Goal: Task Accomplishment & Management: Use online tool/utility

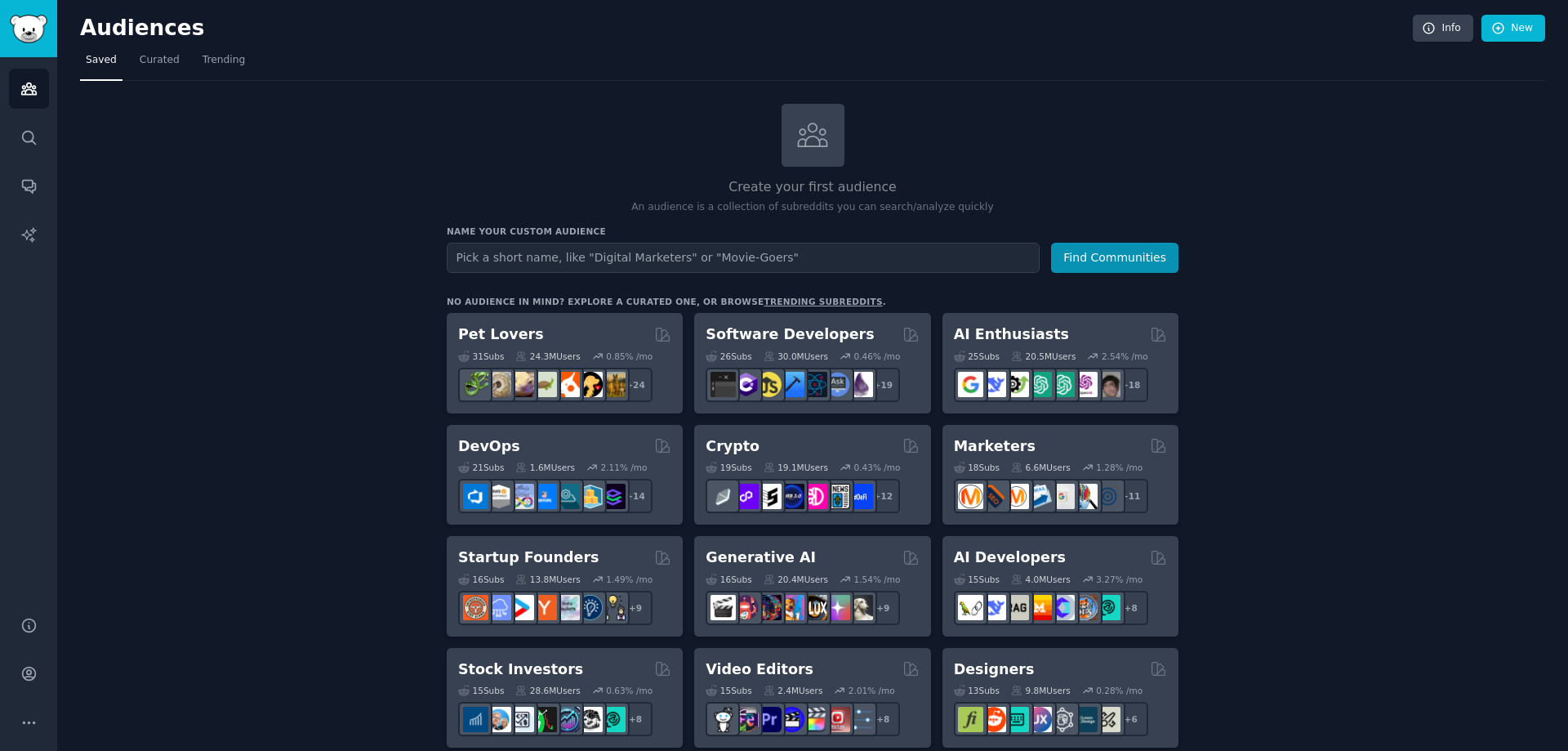
drag, startPoint x: 791, startPoint y: 258, endPoint x: 437, endPoint y: 269, distance: 354.2
click at [29, 676] on icon "Sidebar" at bounding box center [28, 673] width 17 height 17
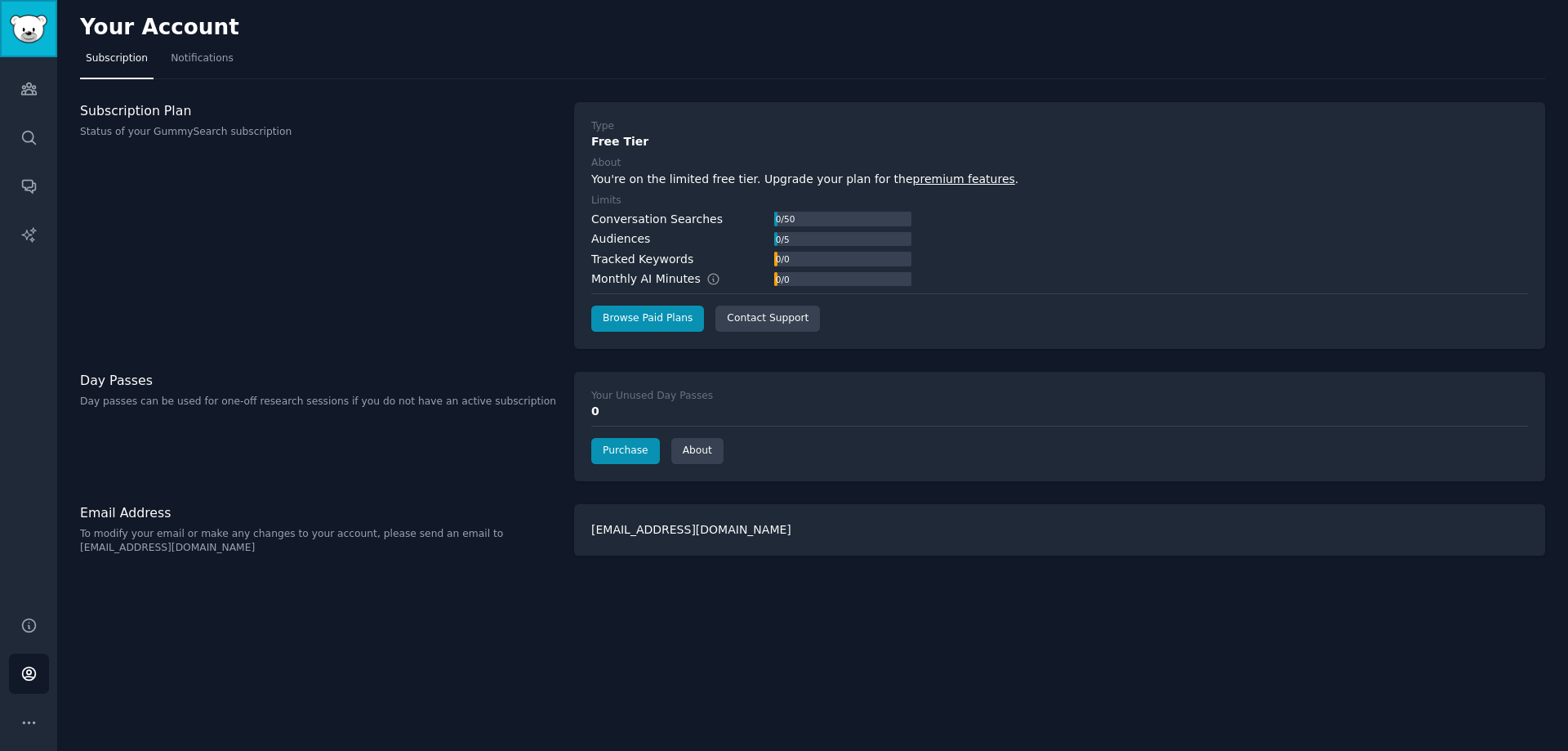
click at [26, 28] on img "Sidebar" at bounding box center [28, 29] width 37 height 29
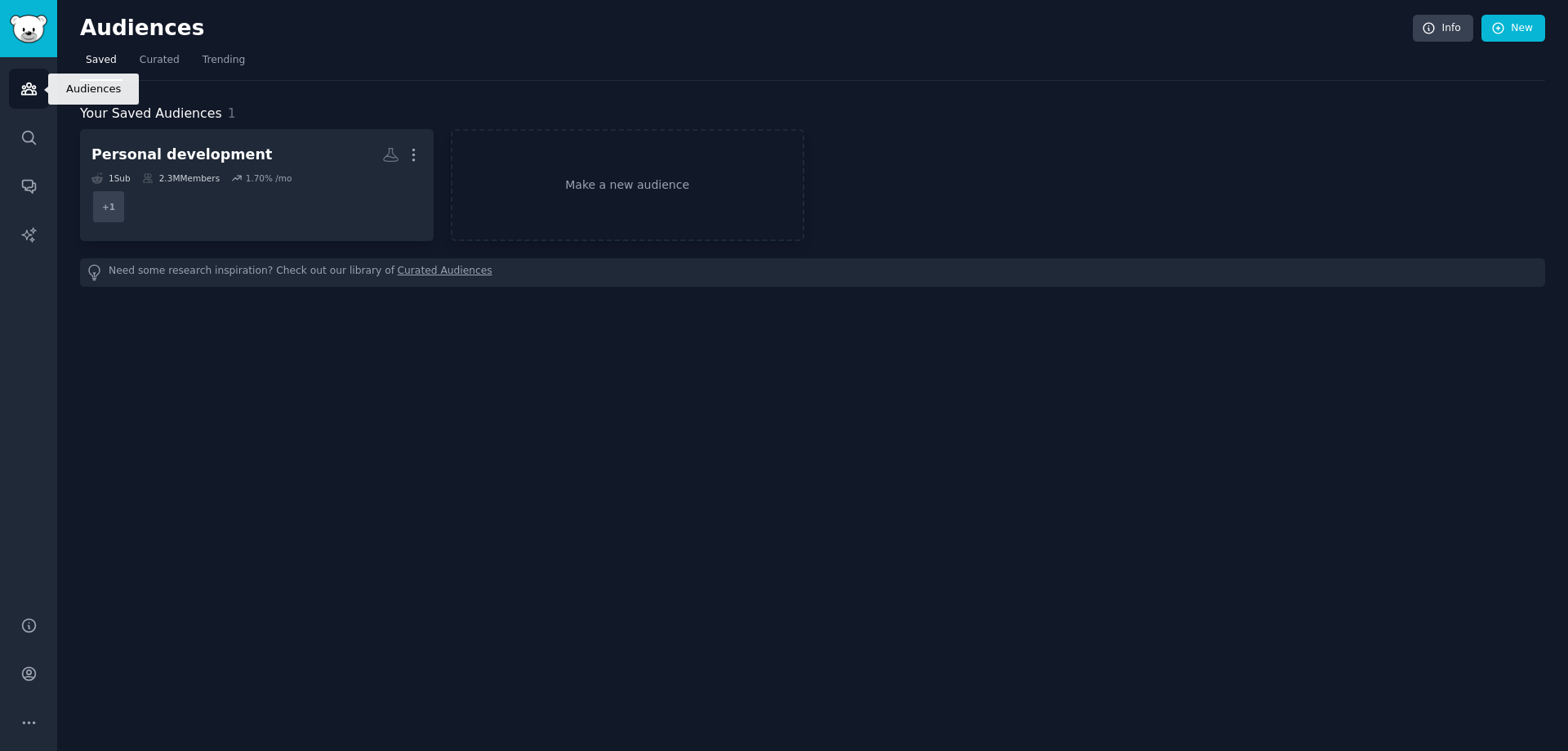
click at [25, 88] on icon "Sidebar" at bounding box center [28, 89] width 15 height 12
click at [30, 97] on link "Audiences" at bounding box center [28, 88] width 40 height 40
click at [31, 134] on icon "Sidebar" at bounding box center [28, 137] width 17 height 17
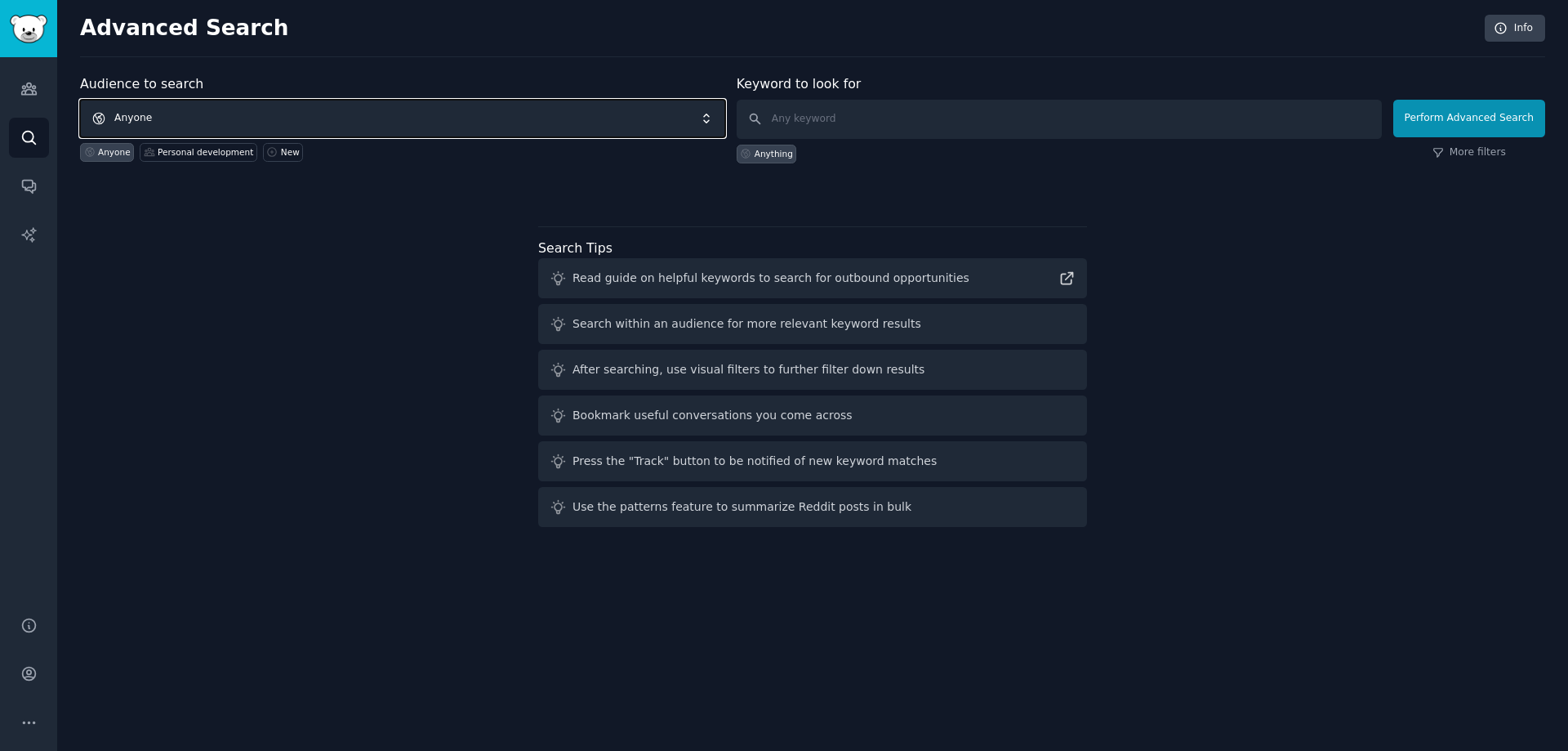
click at [184, 113] on span "Anyone" at bounding box center [402, 118] width 646 height 37
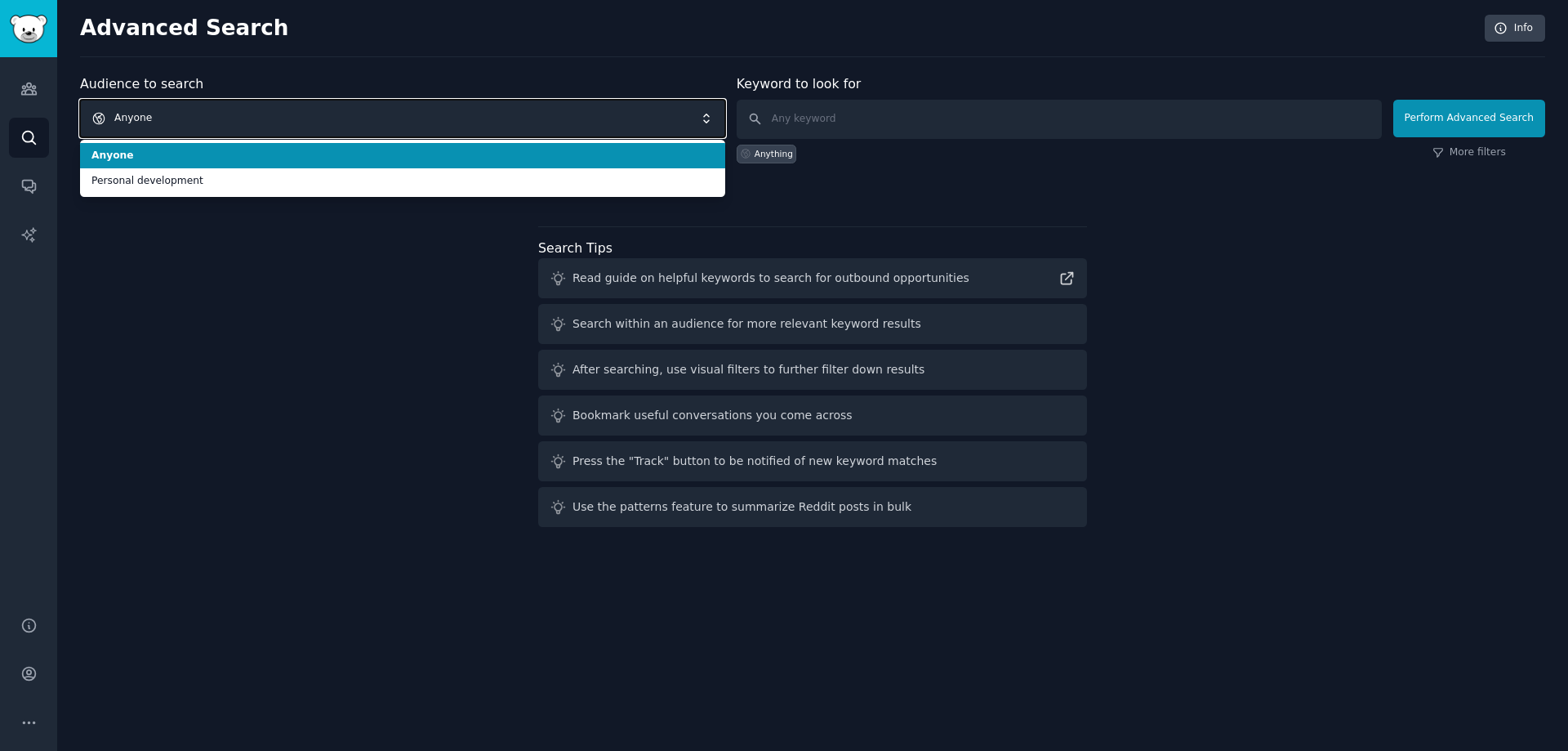
click at [184, 113] on span "Anyone" at bounding box center [402, 118] width 646 height 37
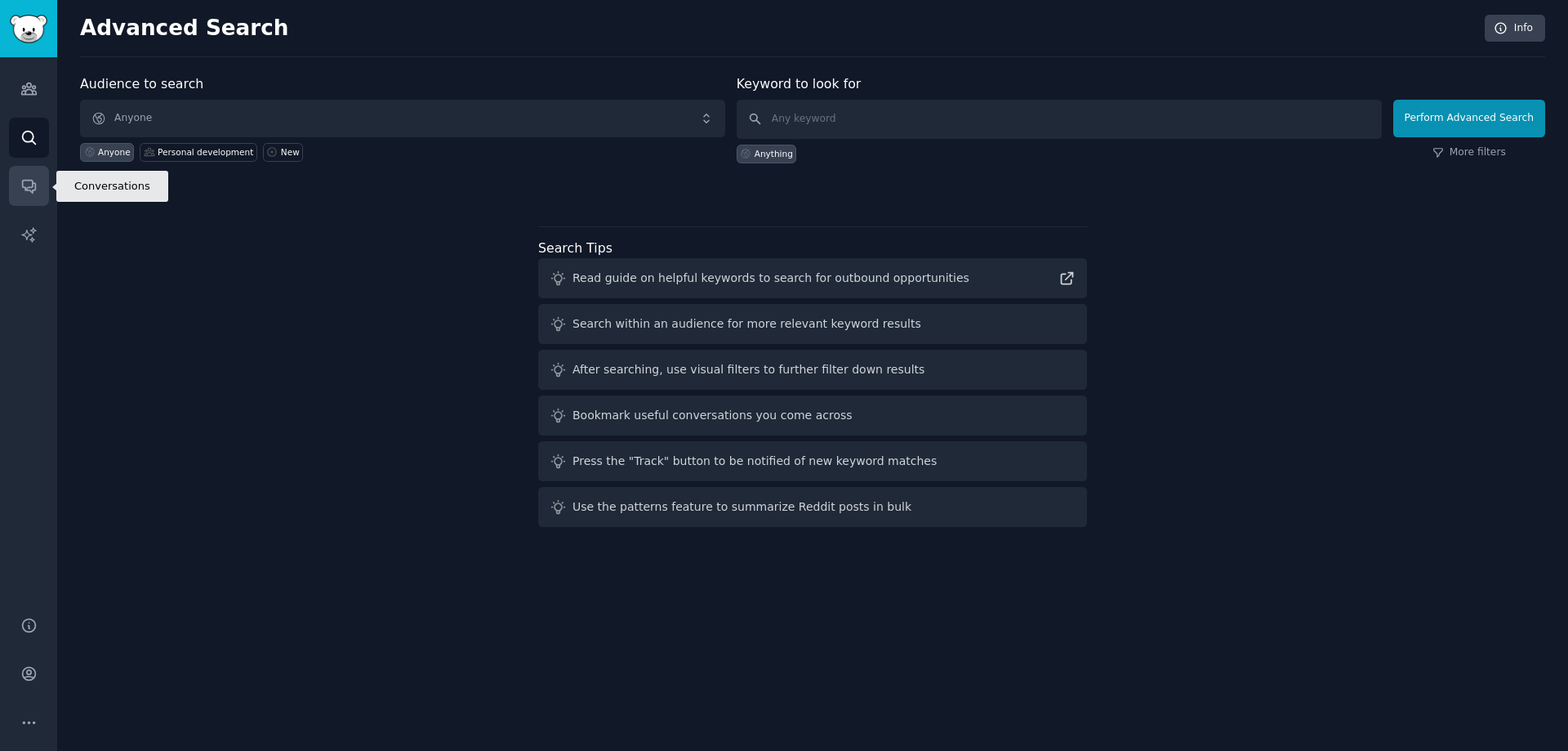
click at [28, 181] on icon "Sidebar" at bounding box center [28, 187] width 13 height 13
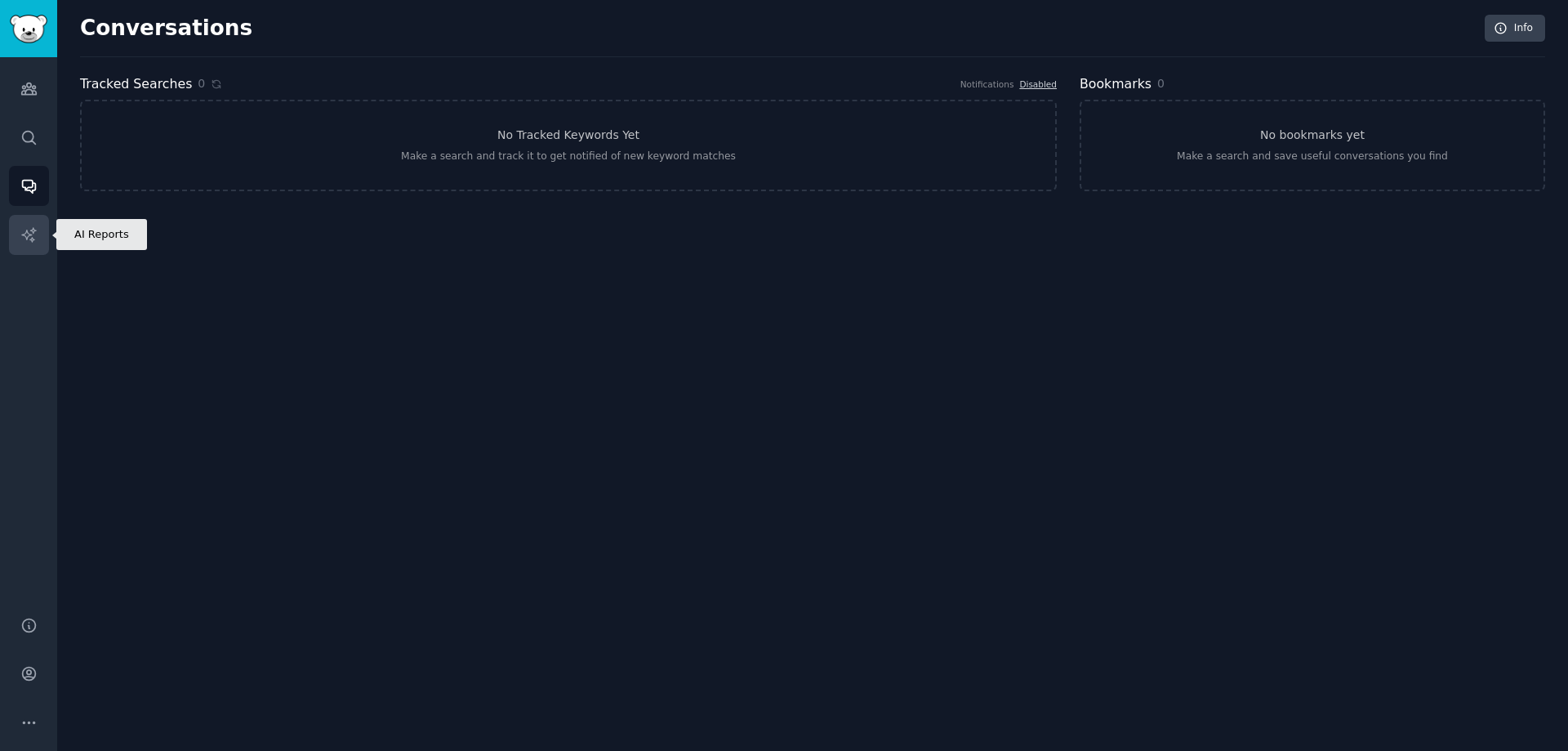
click at [35, 228] on icon "Sidebar" at bounding box center [28, 234] width 17 height 17
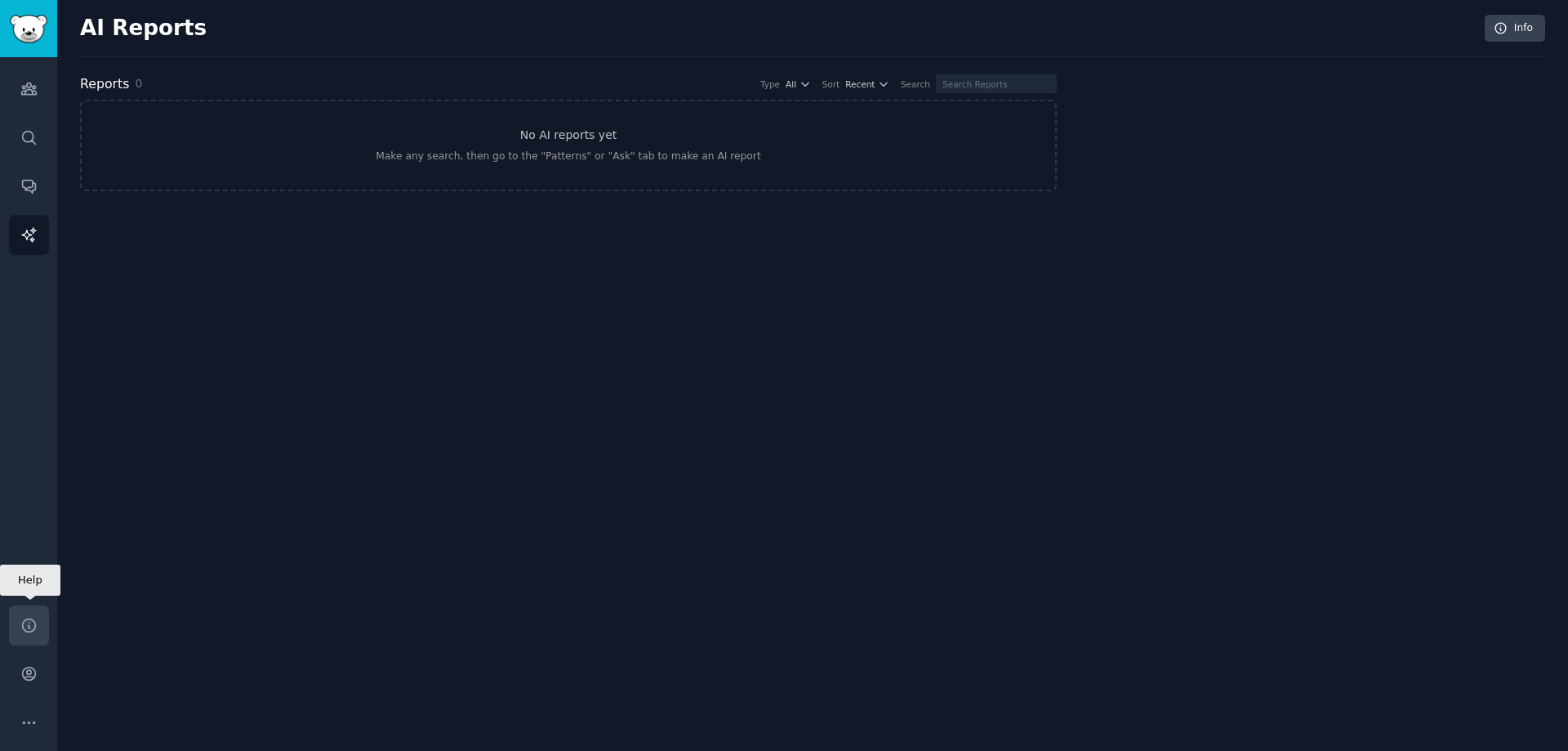
click at [28, 626] on icon "Sidebar" at bounding box center [28, 624] width 17 height 17
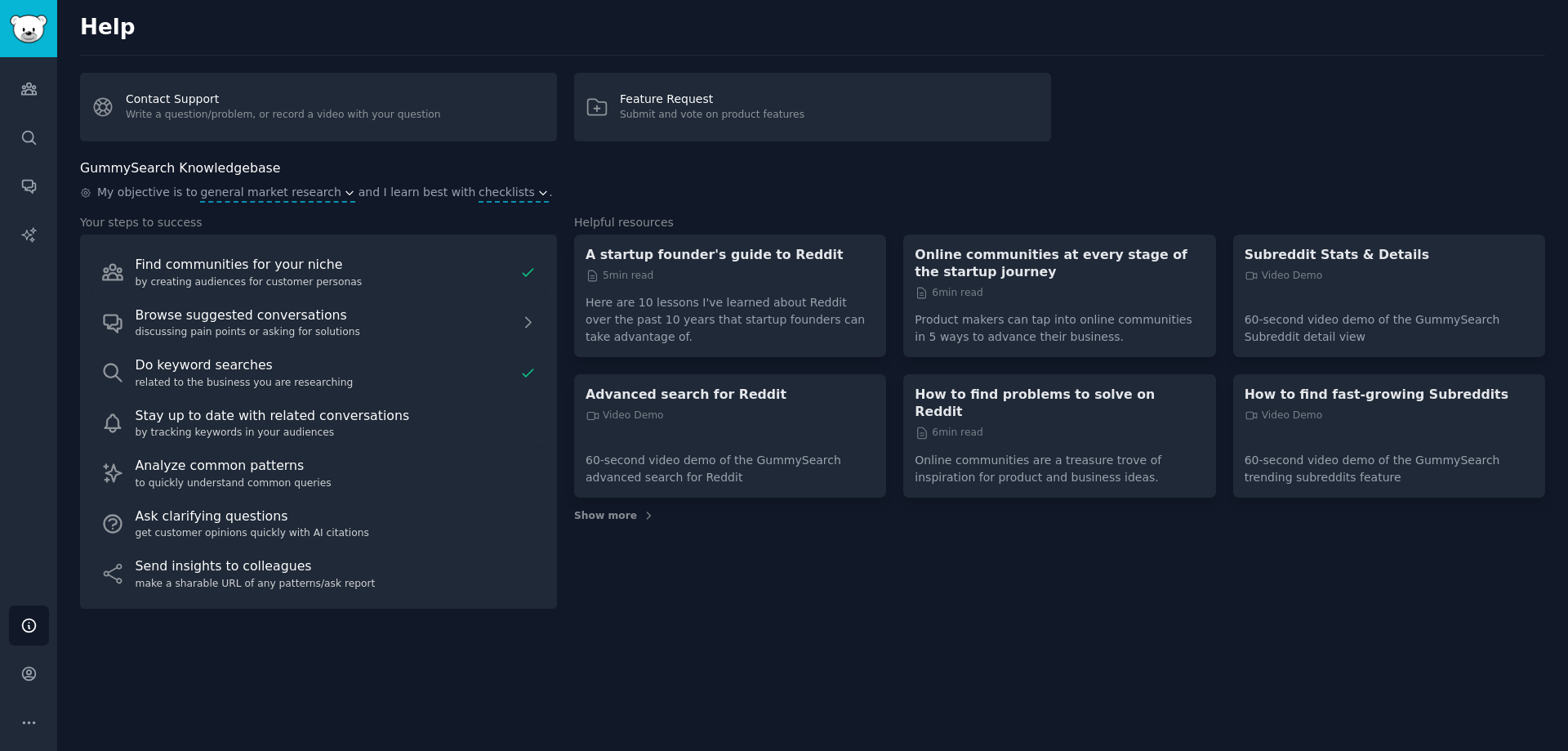
click at [12, 696] on div "Help Account More" at bounding box center [28, 673] width 57 height 154
click at [33, 676] on icon "Sidebar" at bounding box center [28, 673] width 17 height 17
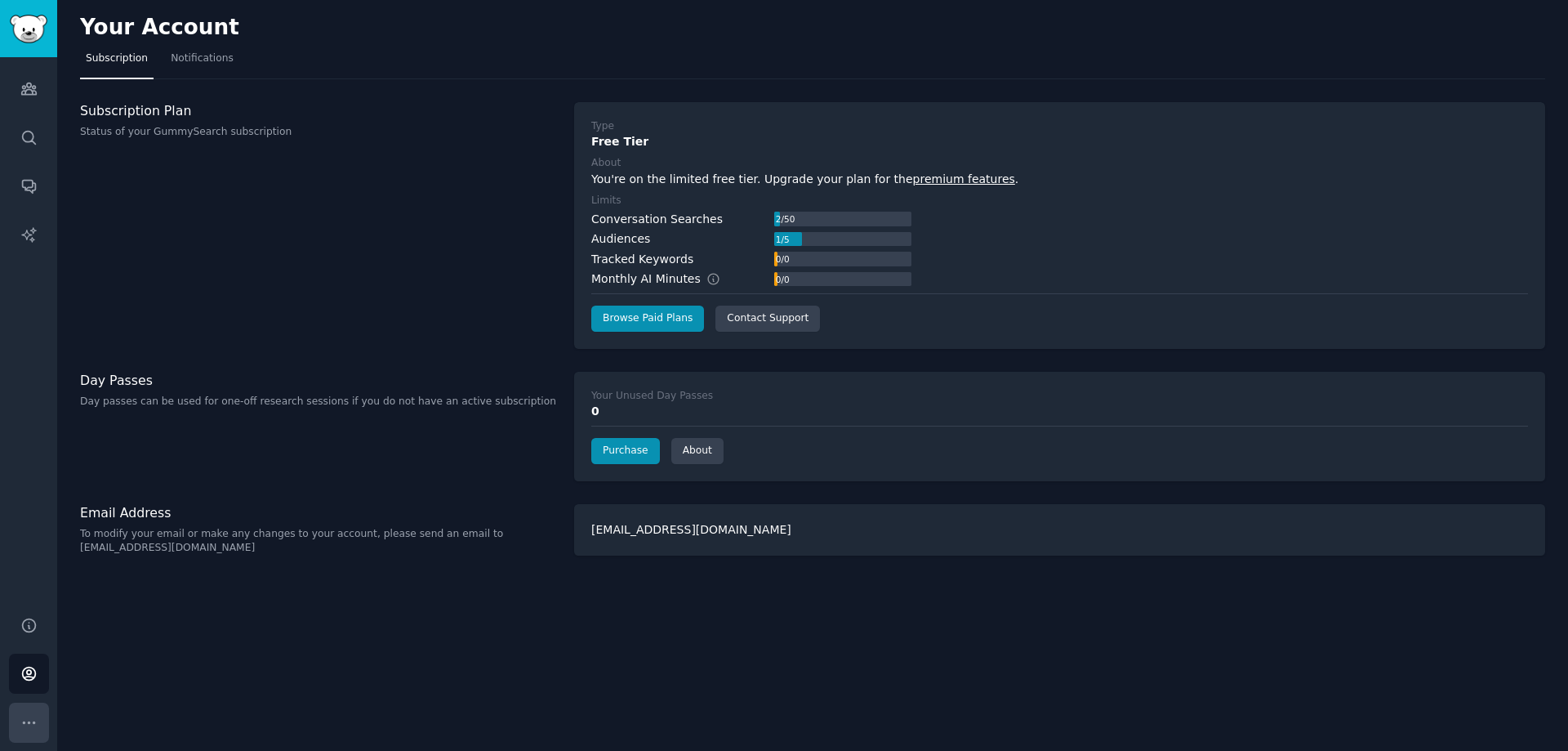
click at [27, 724] on icon "Sidebar" at bounding box center [28, 722] width 17 height 17
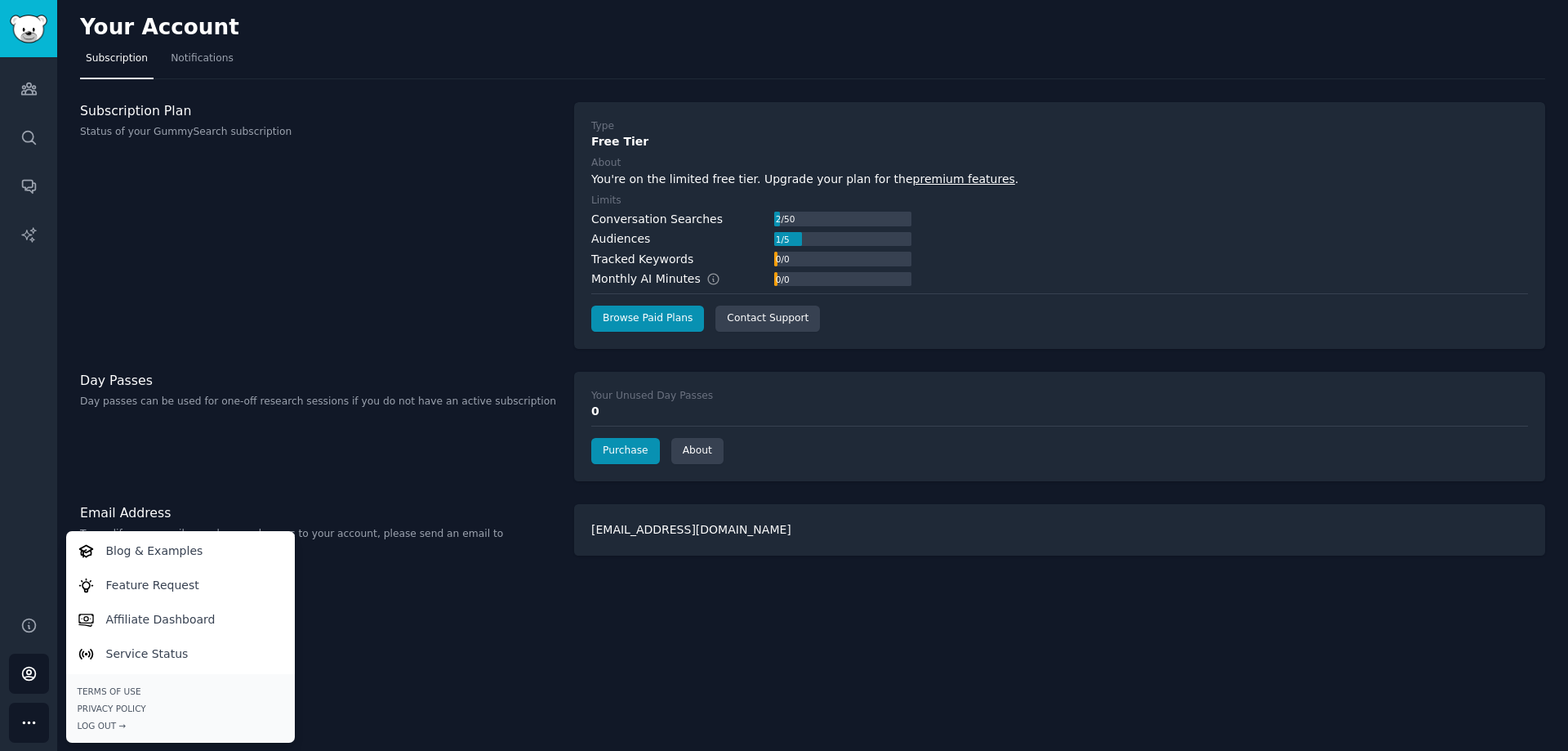
click at [506, 666] on div "Your Account Subscription Notifications Subscription Plan Status of your GummyS…" at bounding box center [812, 375] width 1511 height 751
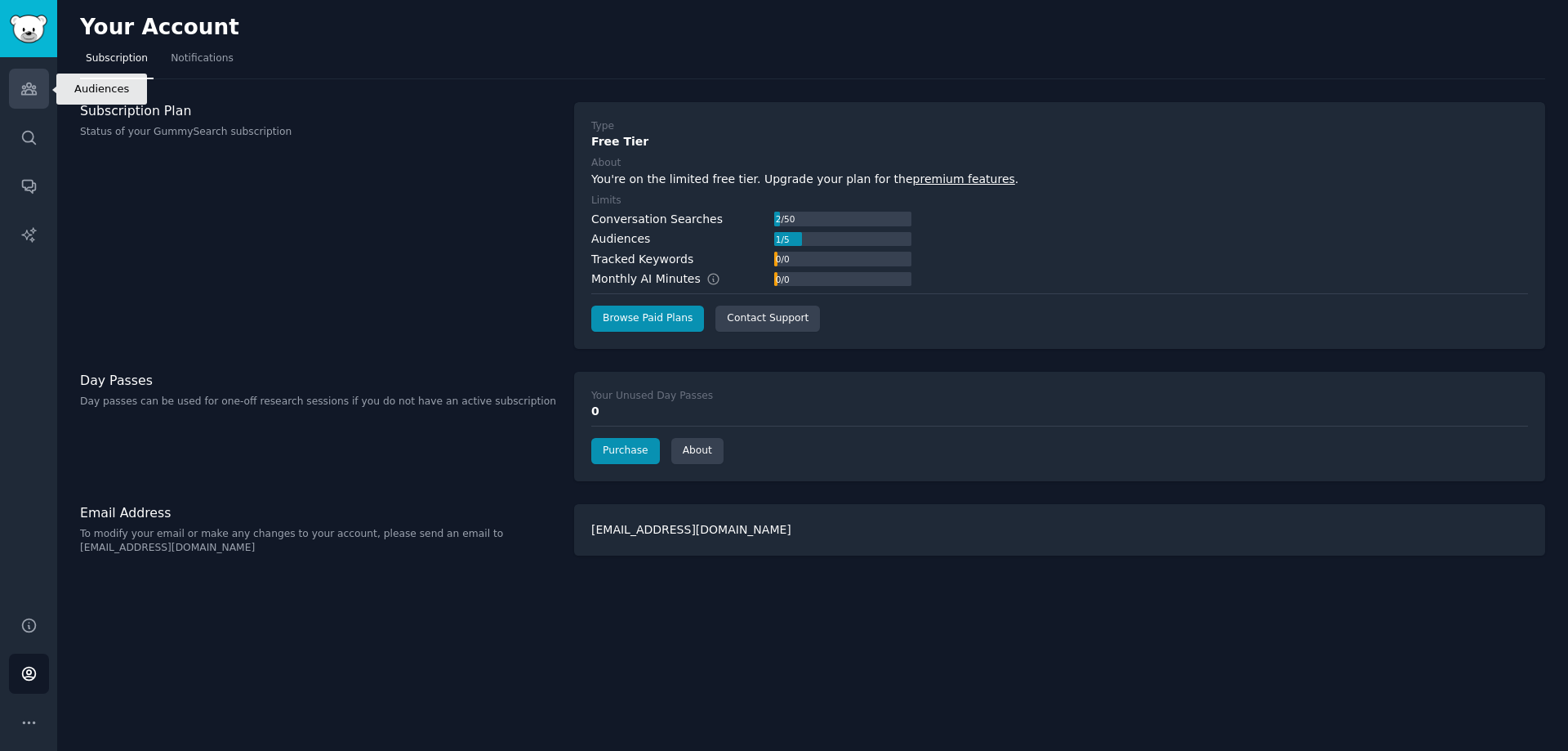
click at [28, 85] on icon "Sidebar" at bounding box center [28, 88] width 17 height 17
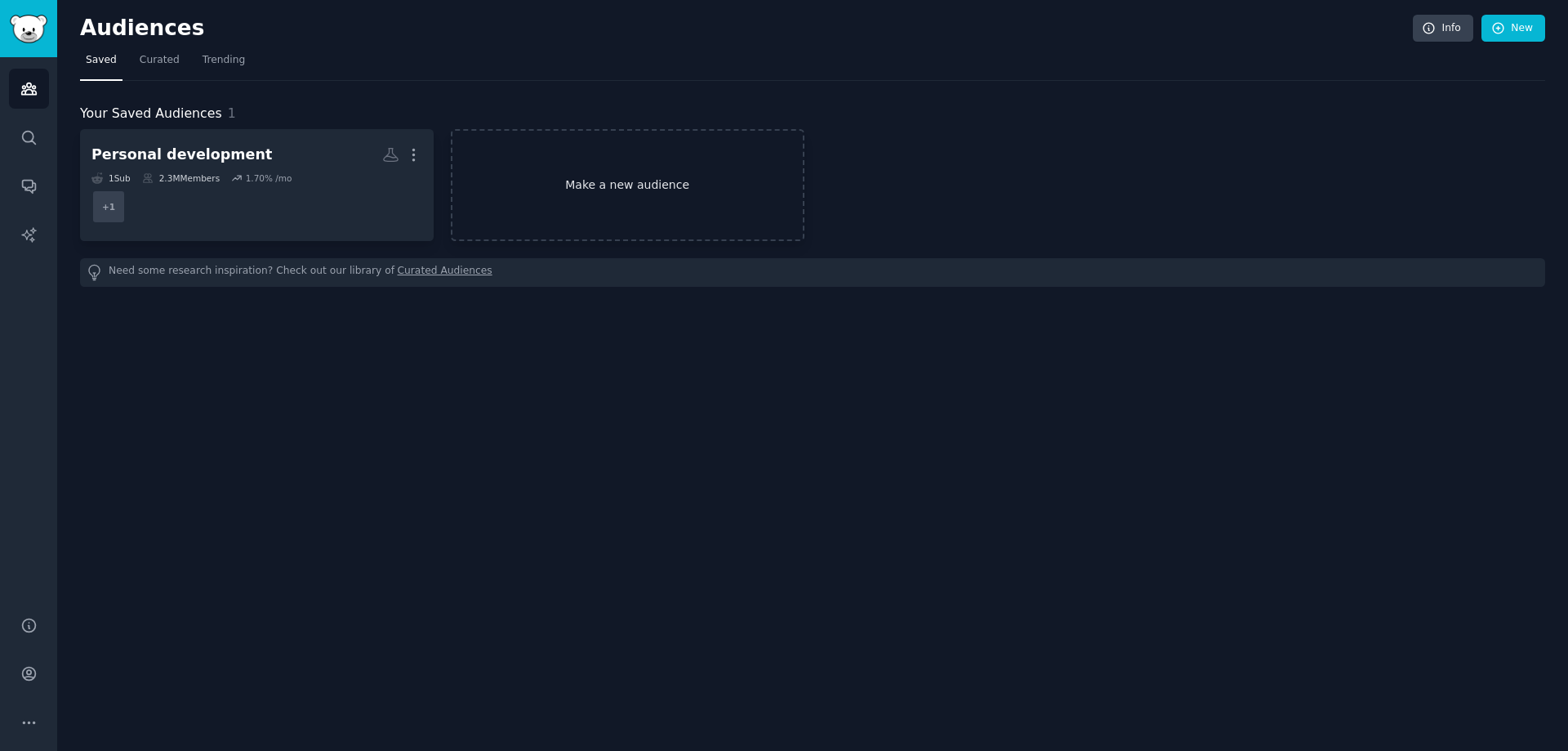
click at [597, 190] on link "Make a new audience" at bounding box center [627, 185] width 353 height 112
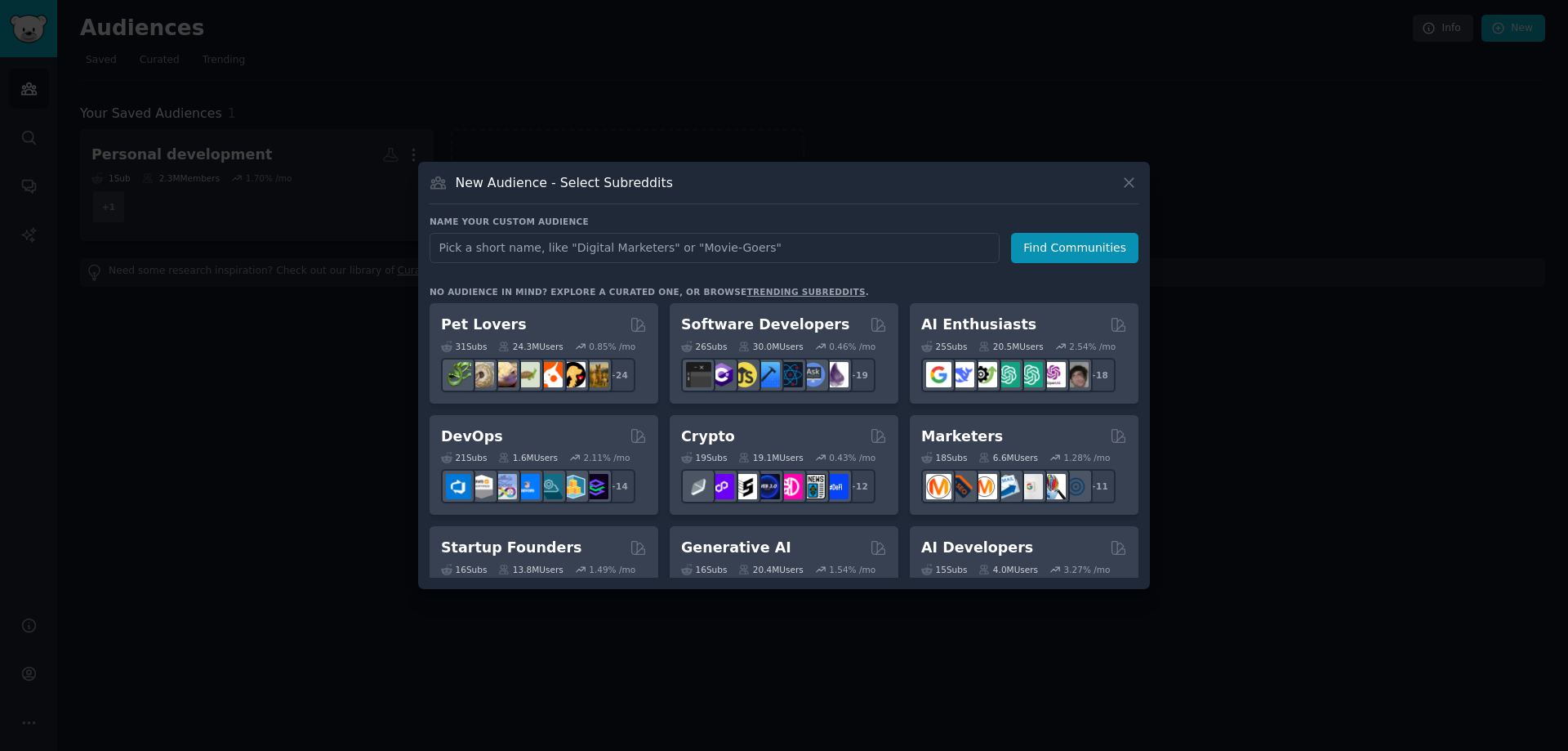
click at [531, 250] on input "text" at bounding box center [714, 248] width 570 height 30
type input "ф"
type input "a"
click at [480, 241] on input "AI" at bounding box center [714, 248] width 570 height 30
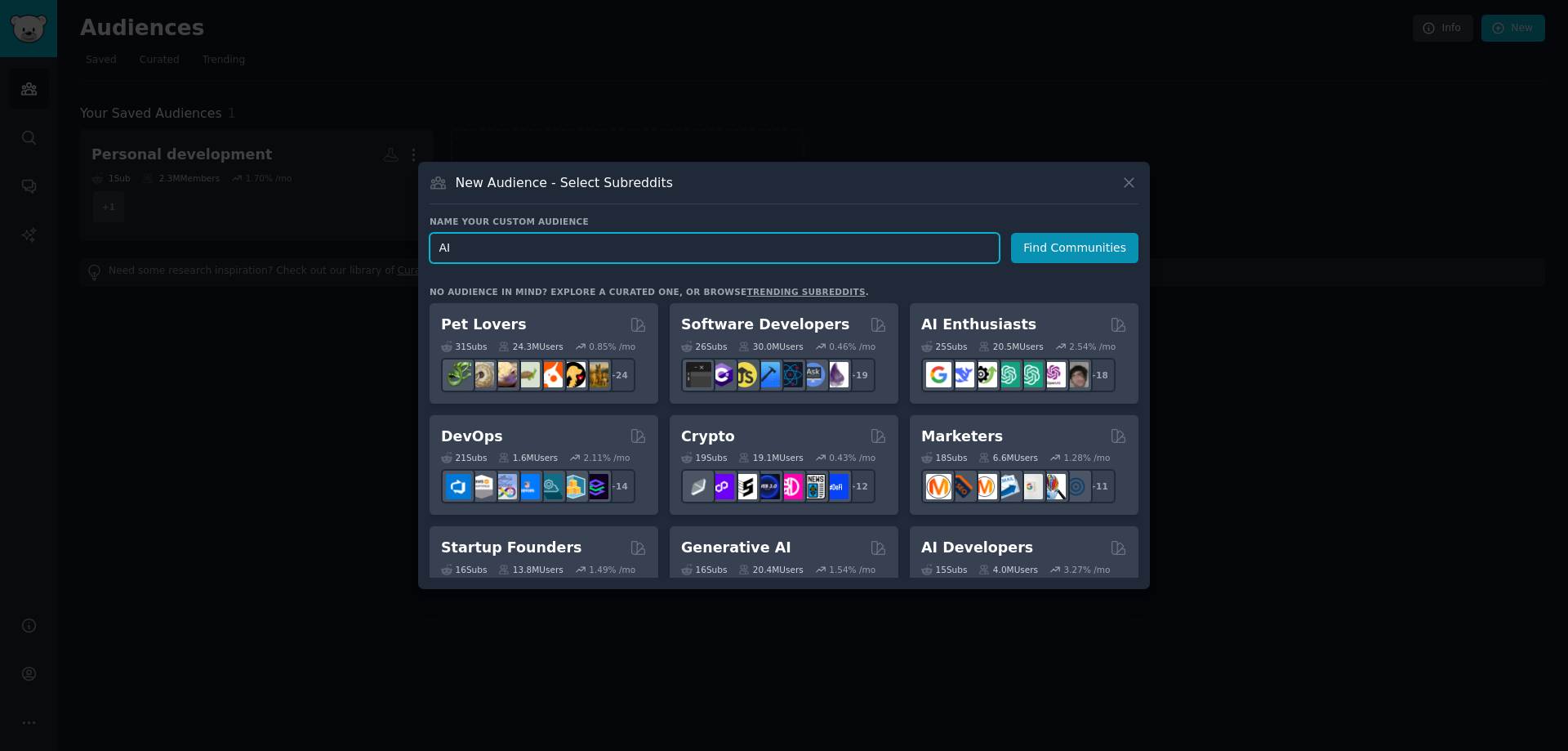
paste input "free"
type input "AI free"
click at [1078, 244] on button "Find Communities" at bounding box center [1074, 248] width 127 height 30
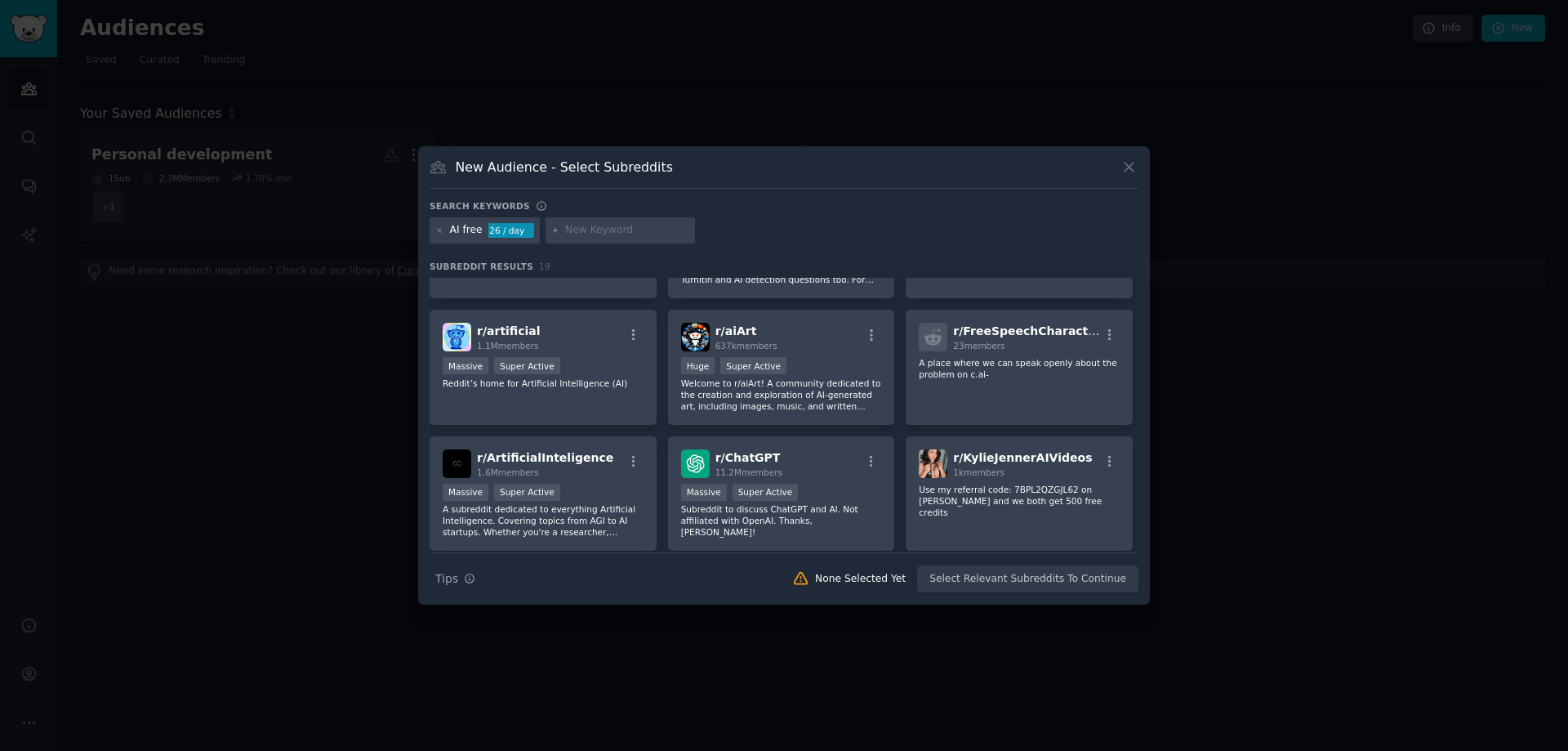
scroll to position [90, 0]
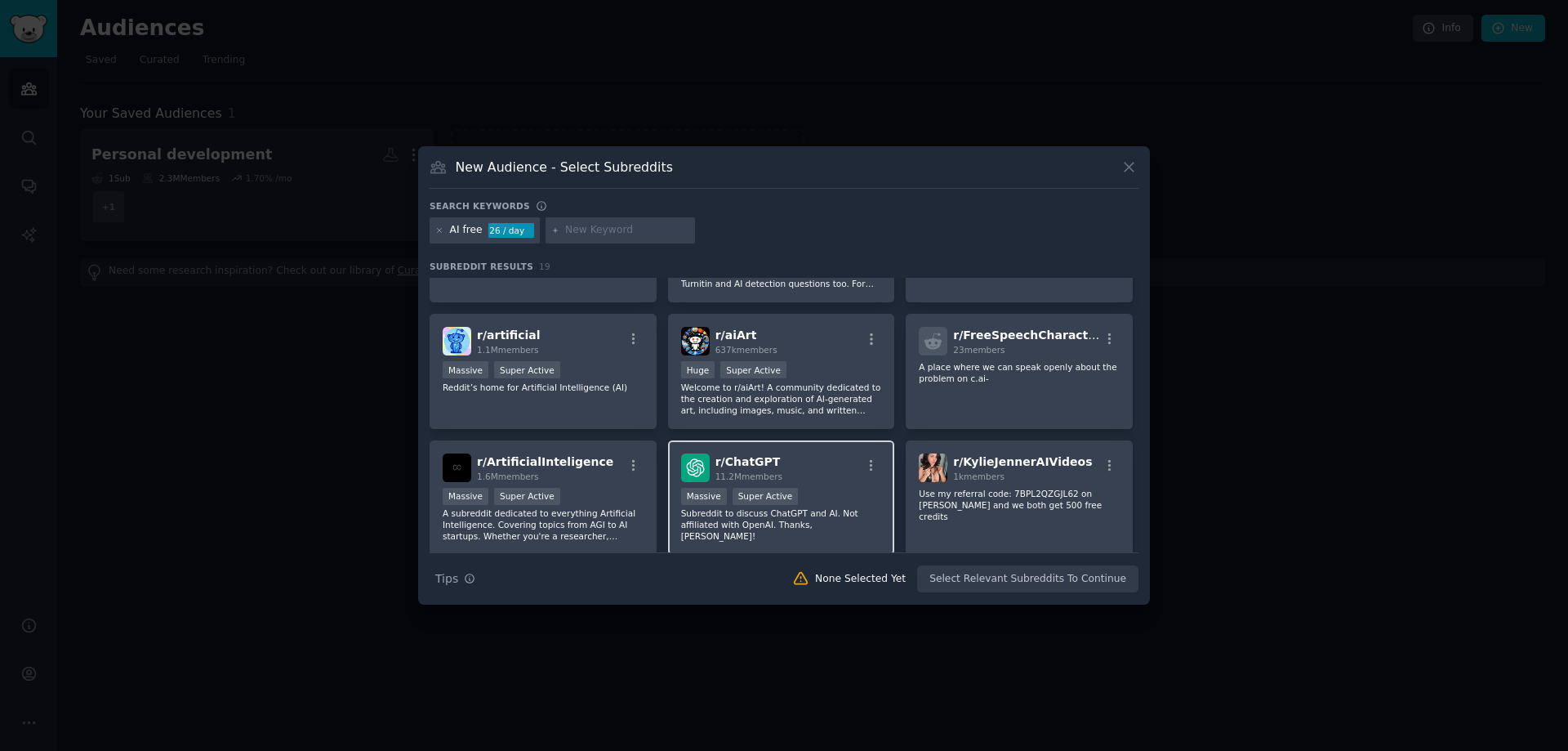
click at [798, 476] on div "r/ ChatGPT 11.2M members" at bounding box center [782, 468] width 201 height 29
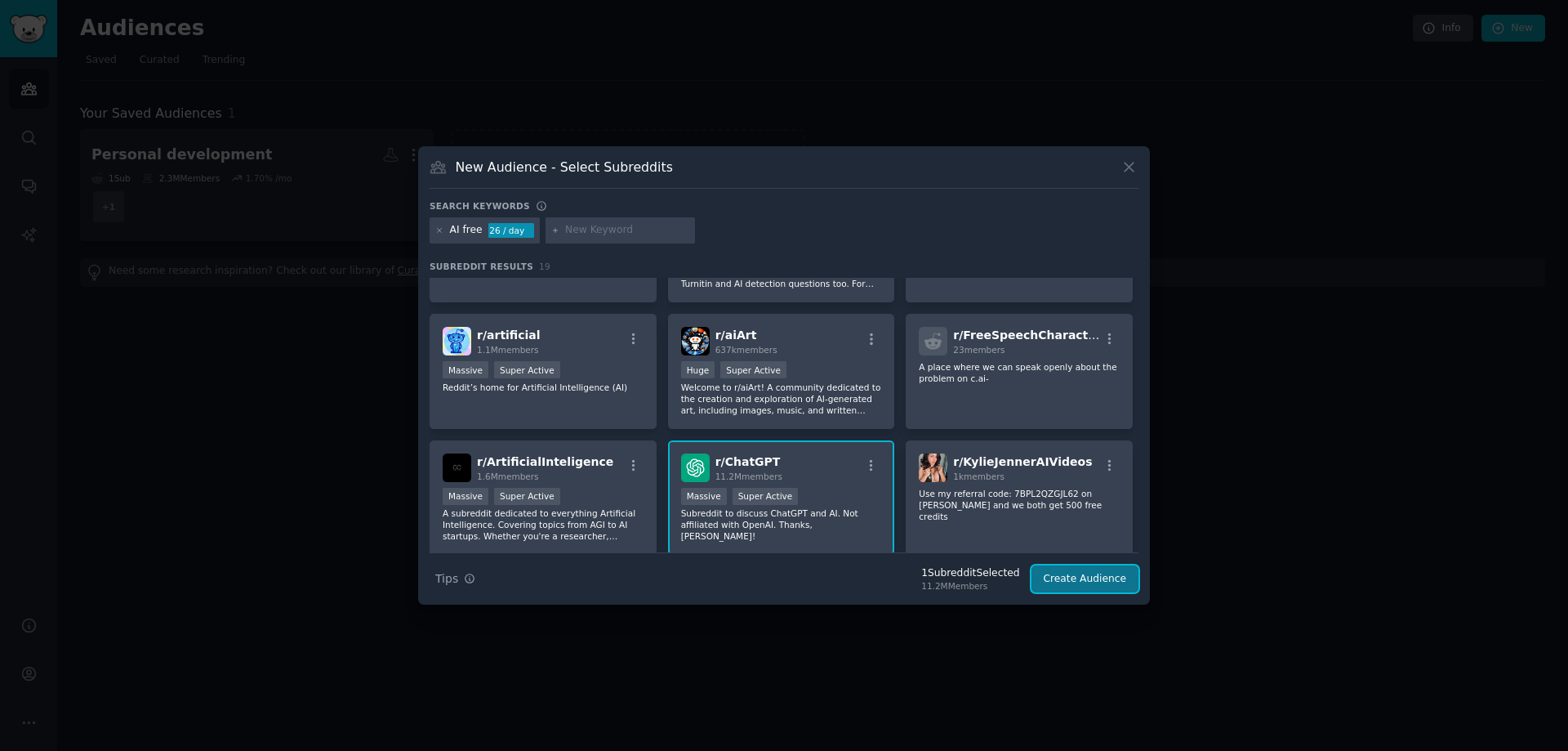
click at [1090, 578] on button "Create Audience" at bounding box center [1085, 579] width 108 height 28
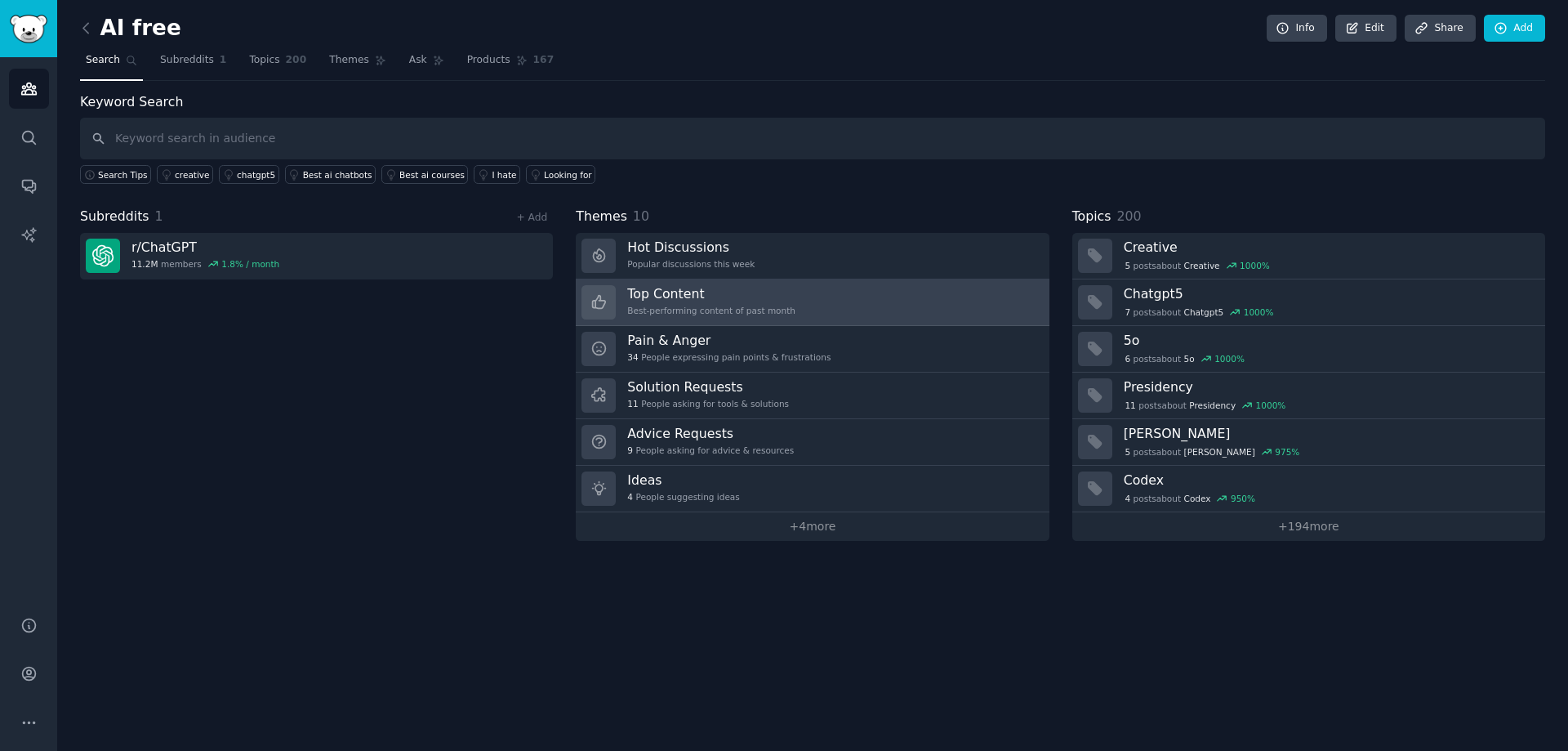
click at [688, 301] on h3 "Top Content" at bounding box center [711, 293] width 168 height 17
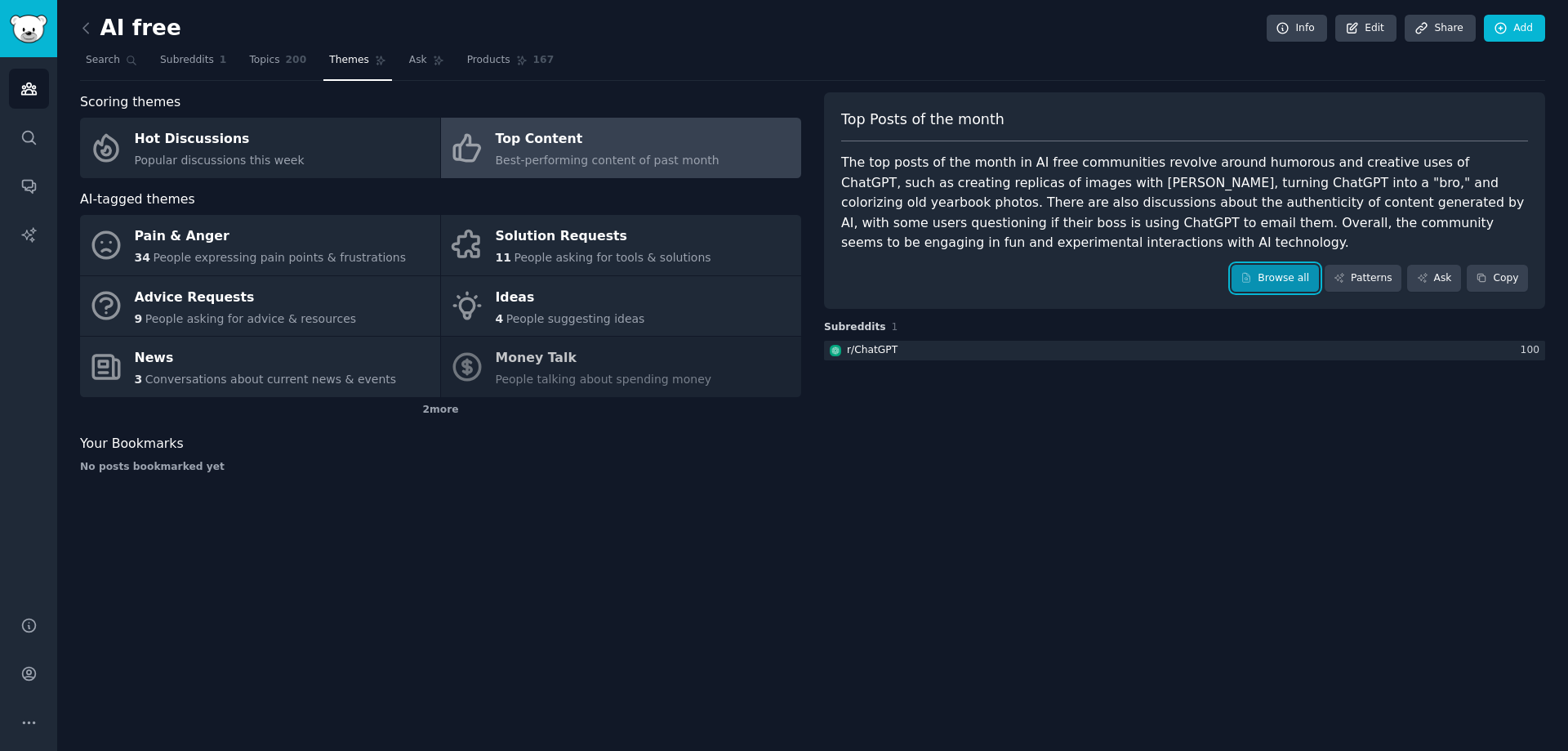
click at [1275, 281] on link "Browse all" at bounding box center [1275, 278] width 87 height 28
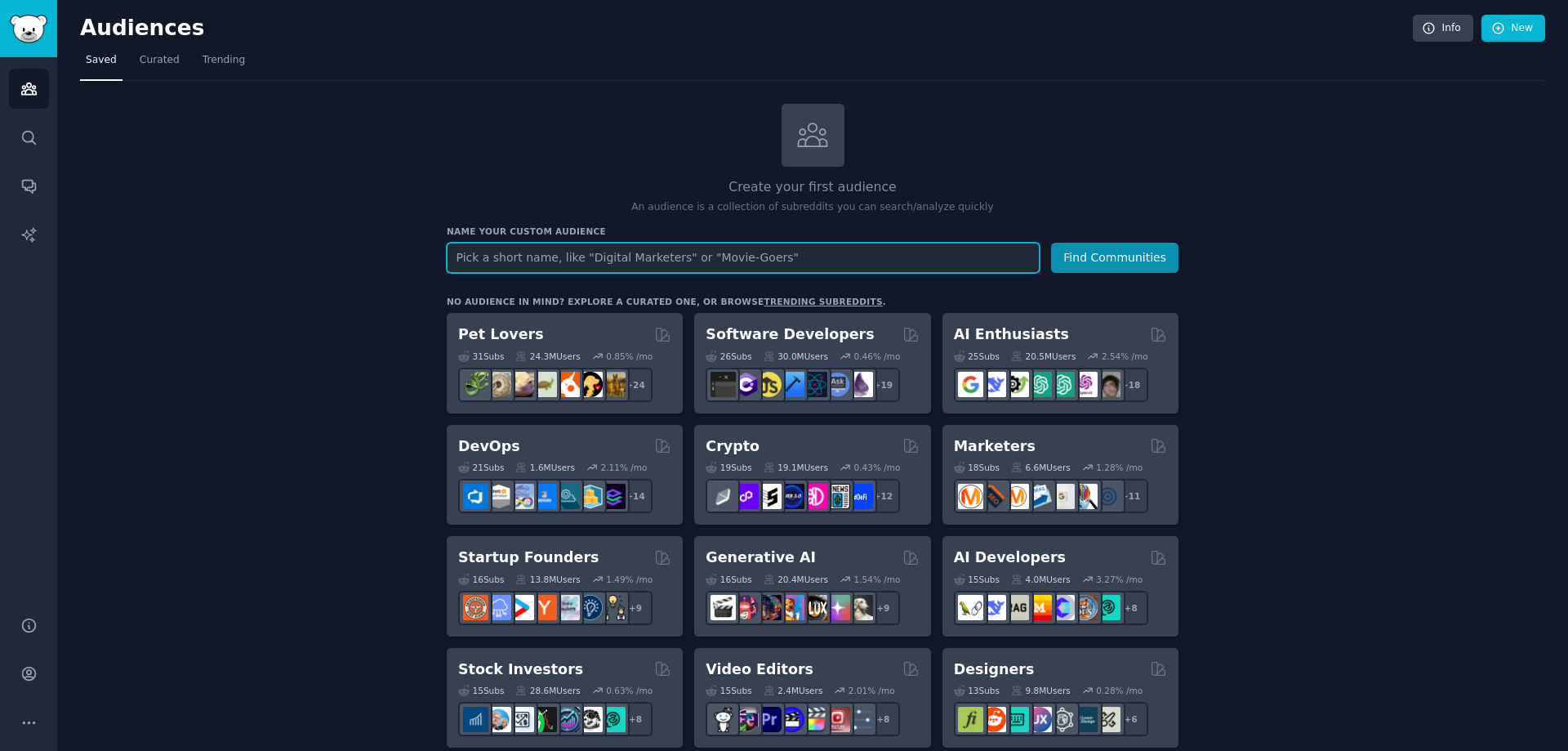
click at [622, 256] on input "text" at bounding box center [743, 257] width 593 height 30
paste input "Personal development"
type input "Personal development"
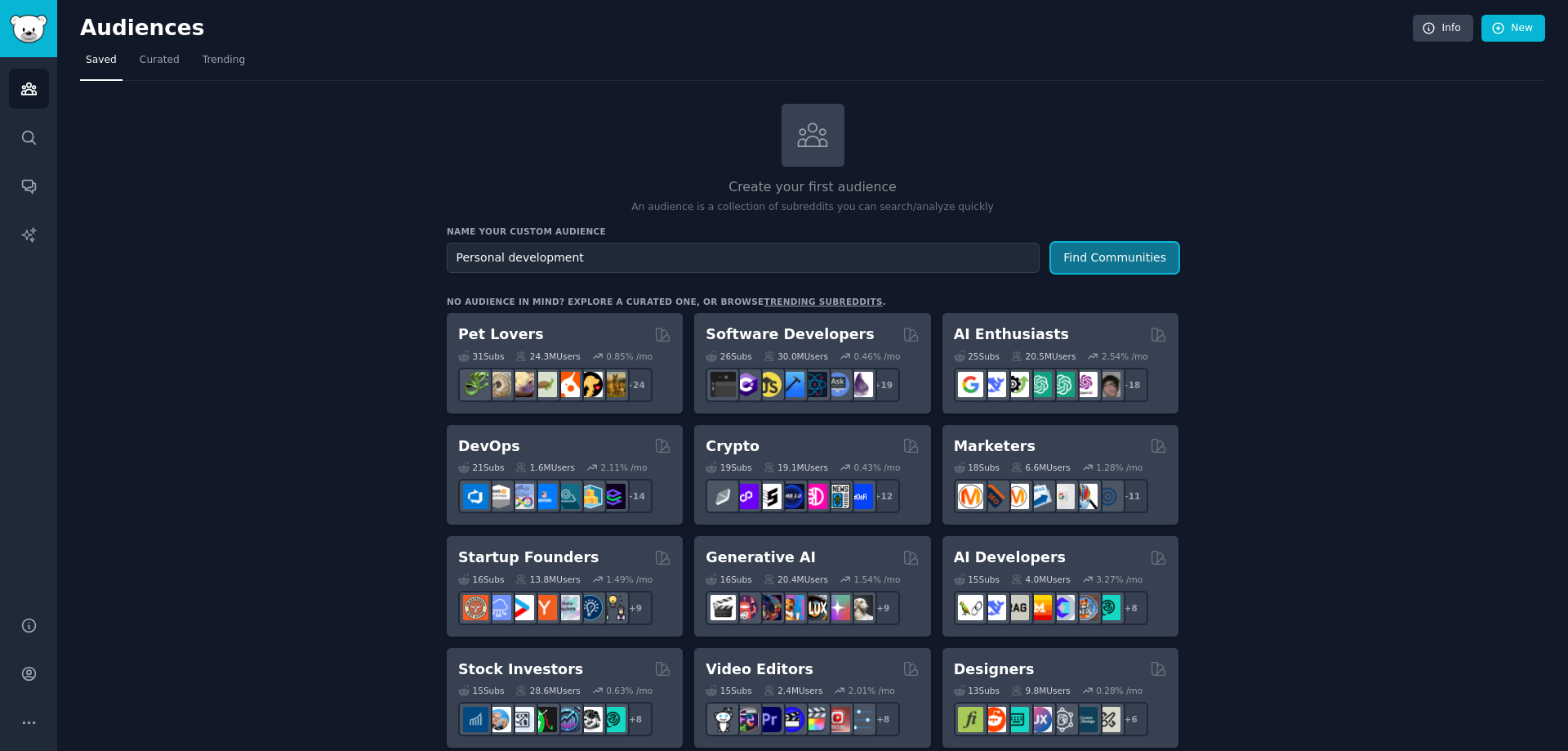
click at [1102, 261] on button "Find Communities" at bounding box center [1114, 257] width 127 height 30
click at [562, 263] on input "text" at bounding box center [743, 257] width 593 height 30
type input "Personal development"
drag, startPoint x: 521, startPoint y: 254, endPoint x: 353, endPoint y: 247, distance: 168.1
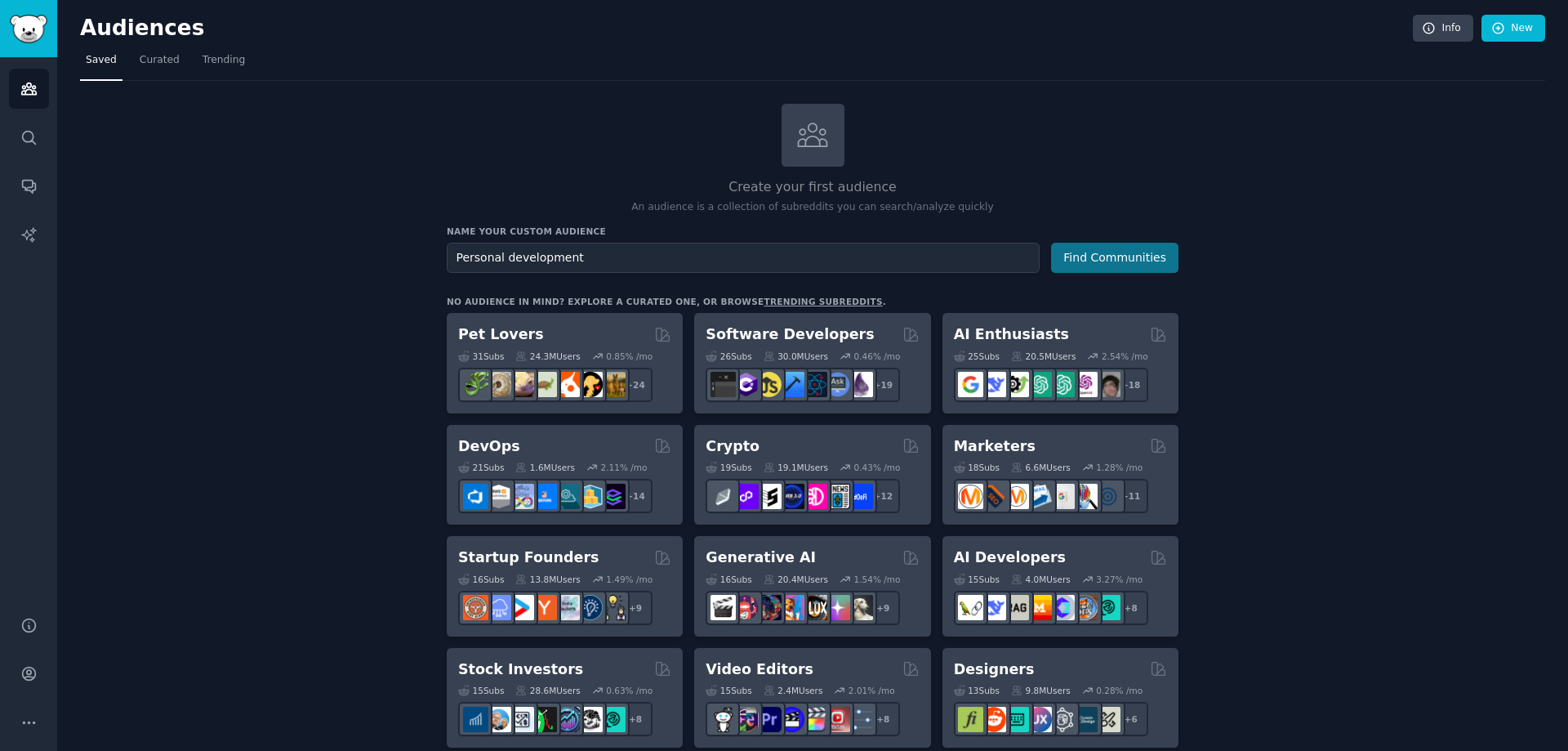
type input "Personal development"
click at [1098, 257] on button "Find Communities" at bounding box center [1114, 257] width 127 height 30
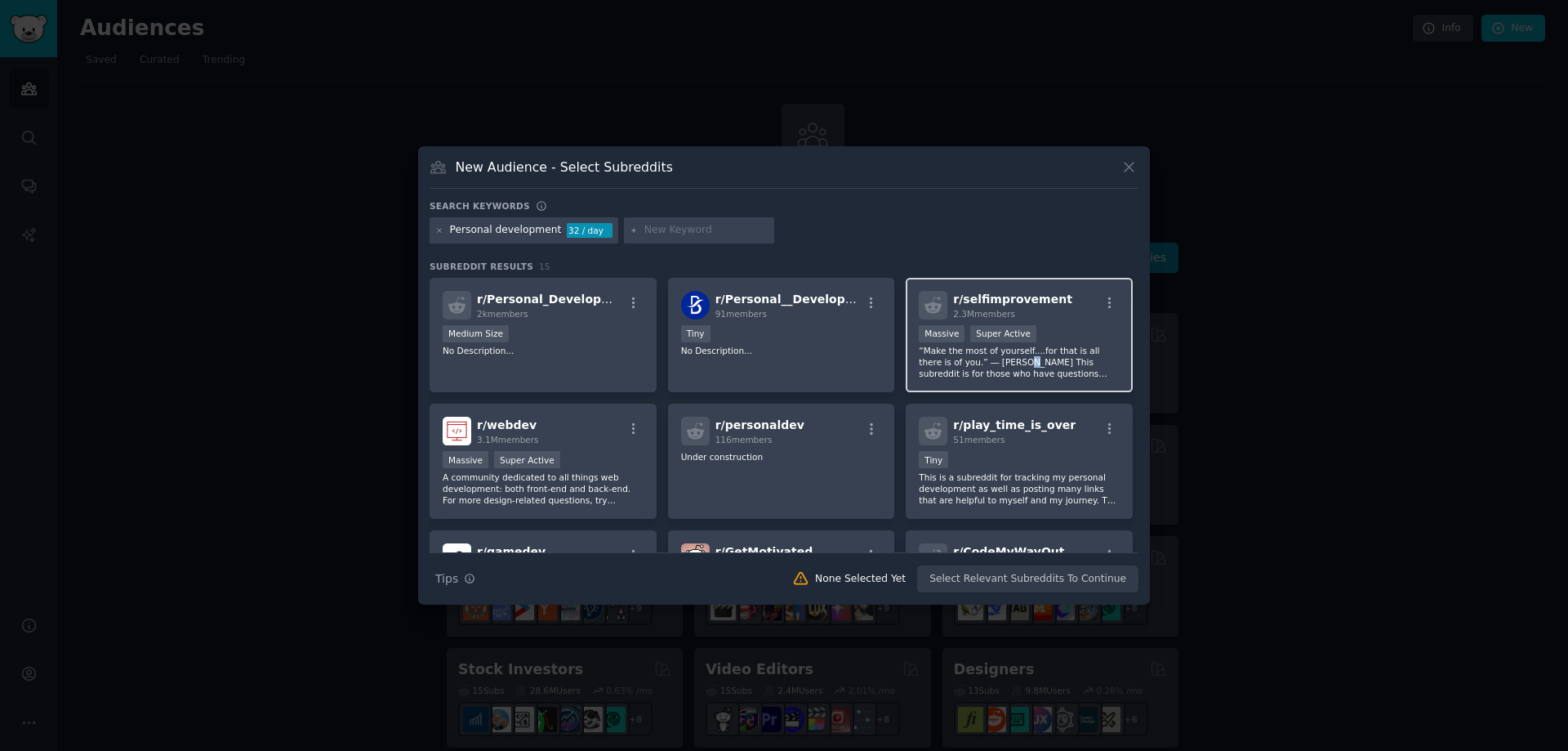
click at [977, 368] on p "“Make the most of yourself....for that is all there is of you.” ― [PERSON_NAME]…" at bounding box center [1020, 362] width 201 height 35
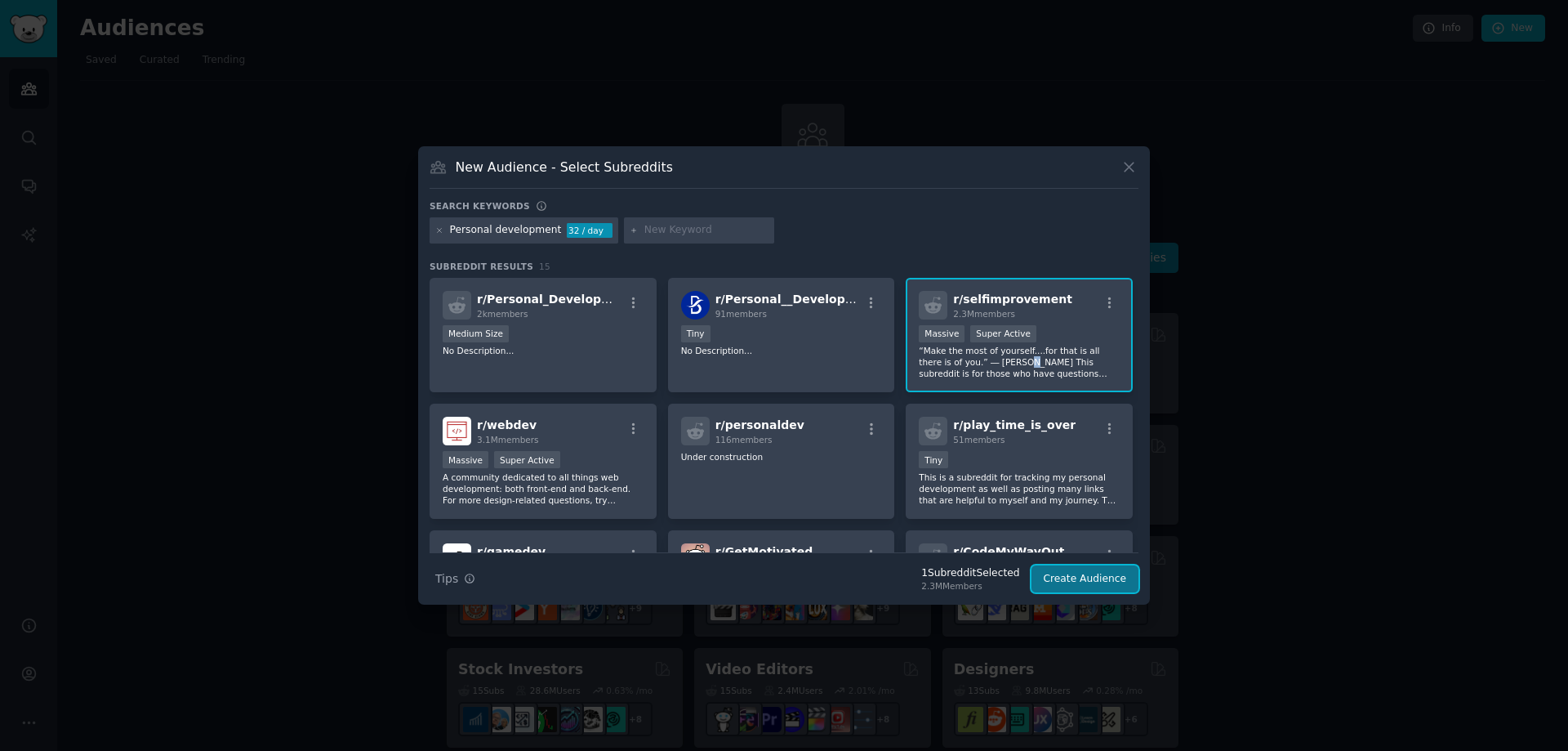
click at [1072, 577] on button "Create Audience" at bounding box center [1085, 579] width 108 height 28
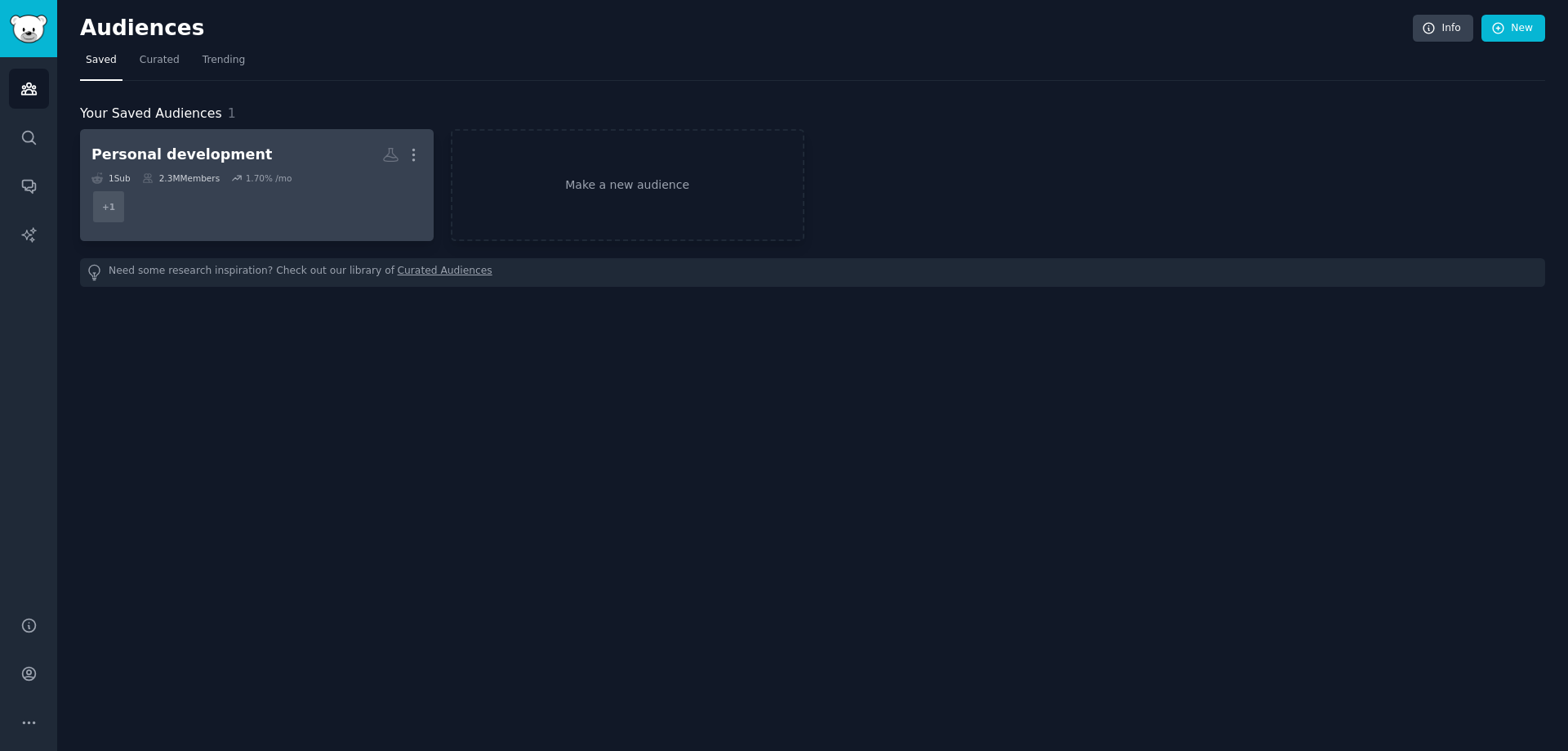
click at [158, 158] on div "Personal development" at bounding box center [182, 154] width 181 height 20
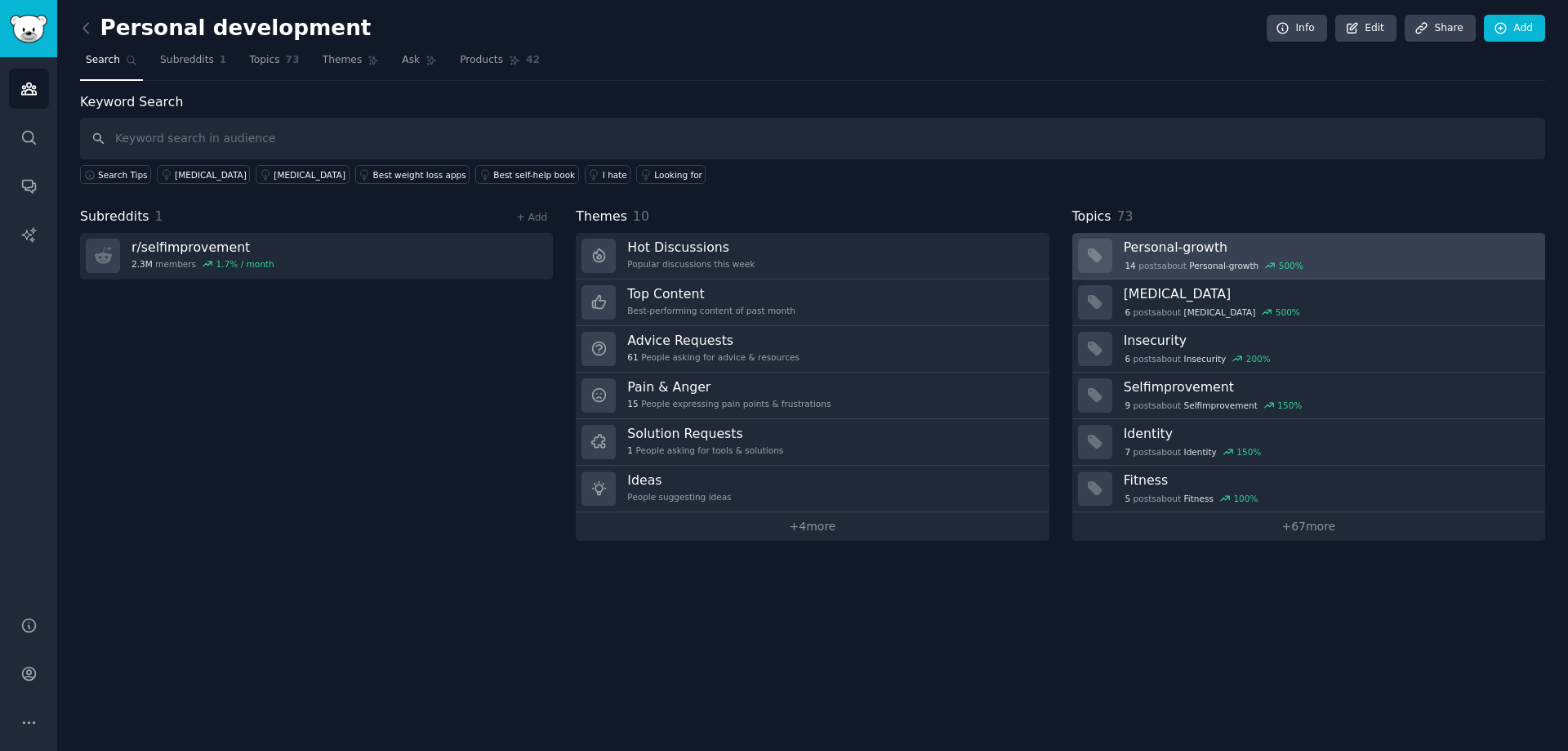
click at [1156, 250] on h3 "Personal-growth" at bounding box center [1328, 247] width 410 height 17
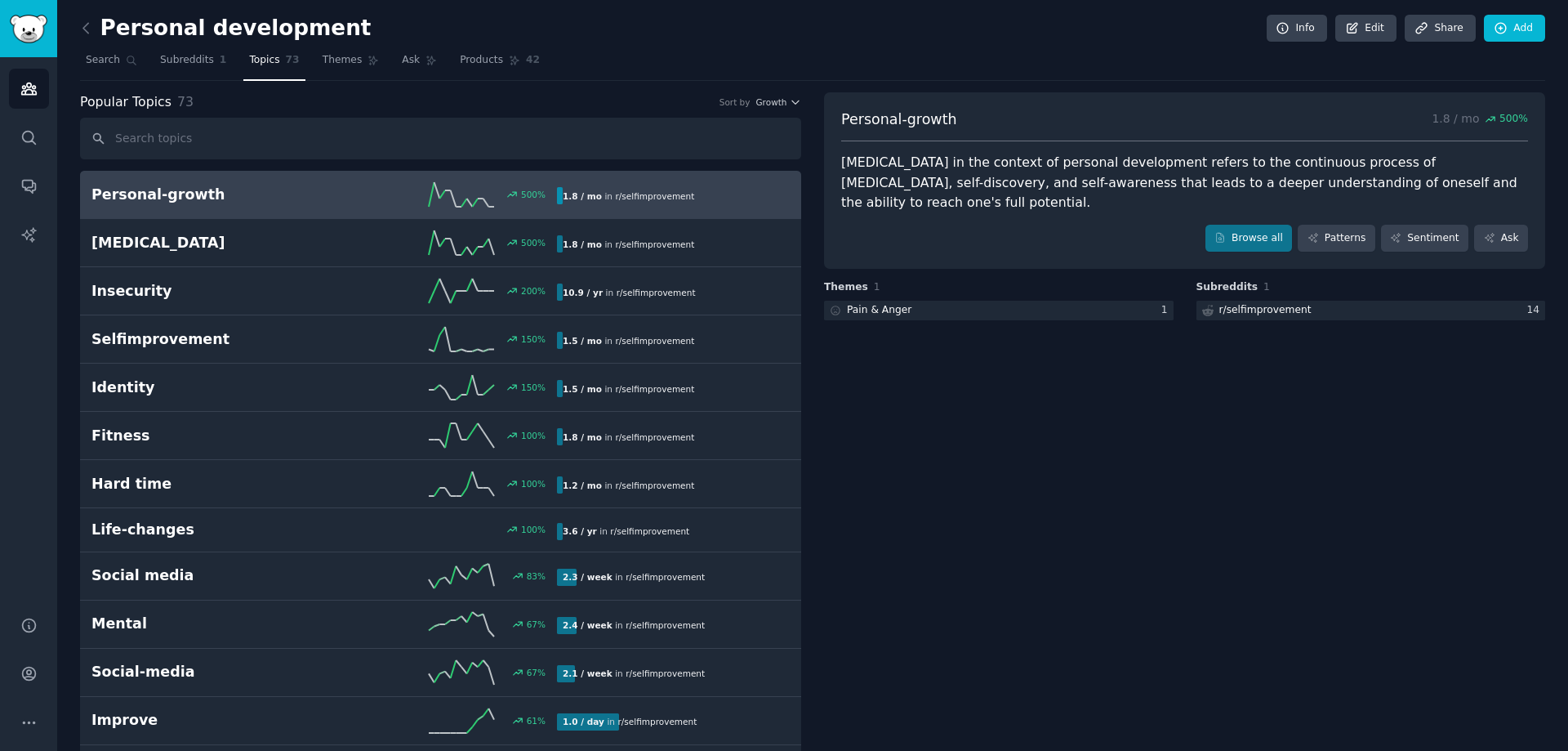
click at [160, 202] on h2 "Personal-growth" at bounding box center [207, 194] width 232 height 20
drag, startPoint x: 1134, startPoint y: 184, endPoint x: 1143, endPoint y: 191, distance: 11.4
click at [1133, 184] on div "Personal growth in the context of personal development refers to the continuous…" at bounding box center [1184, 184] width 687 height 61
click at [1250, 234] on link "Browse all" at bounding box center [1249, 238] width 87 height 28
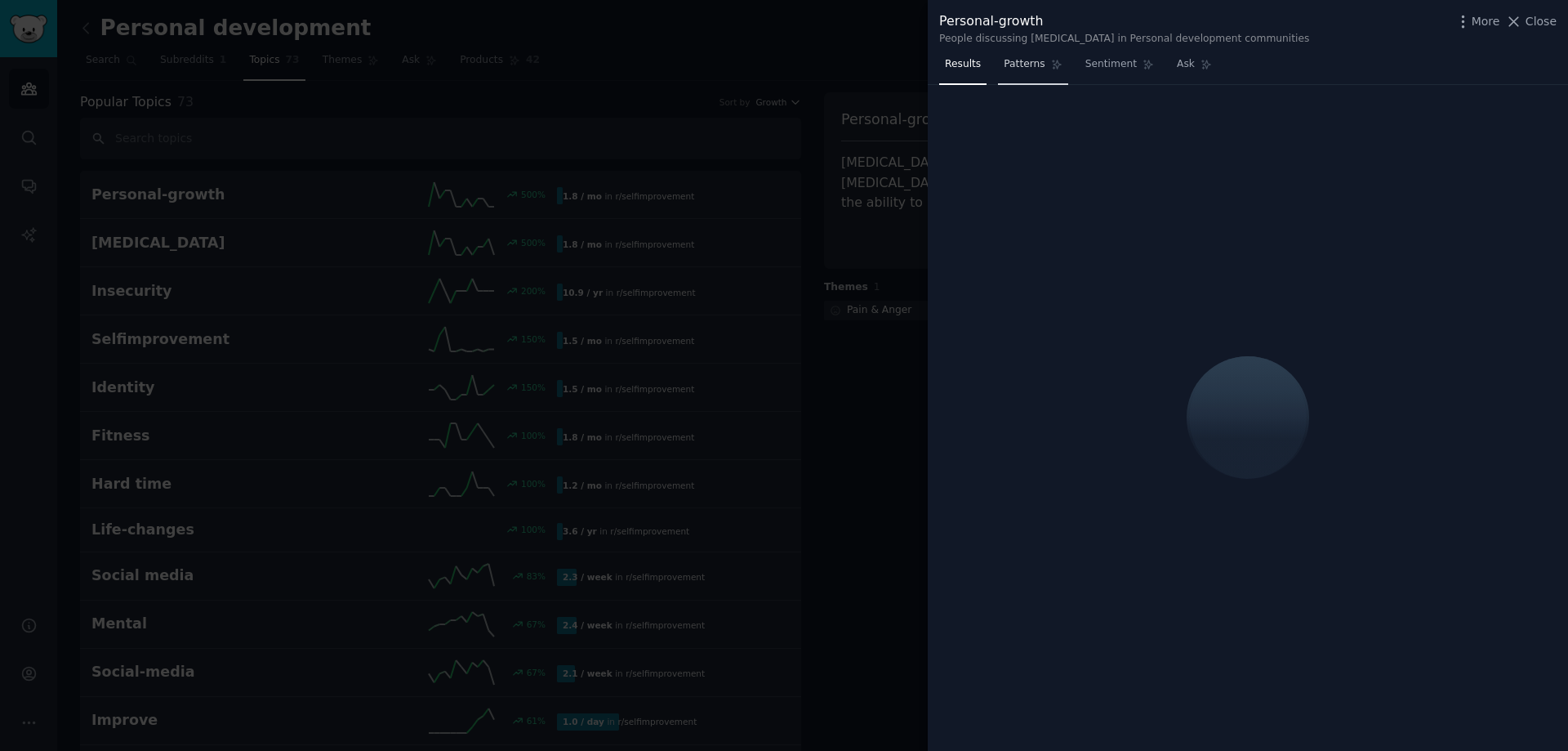
click at [1011, 66] on span "Patterns" at bounding box center [1024, 64] width 41 height 15
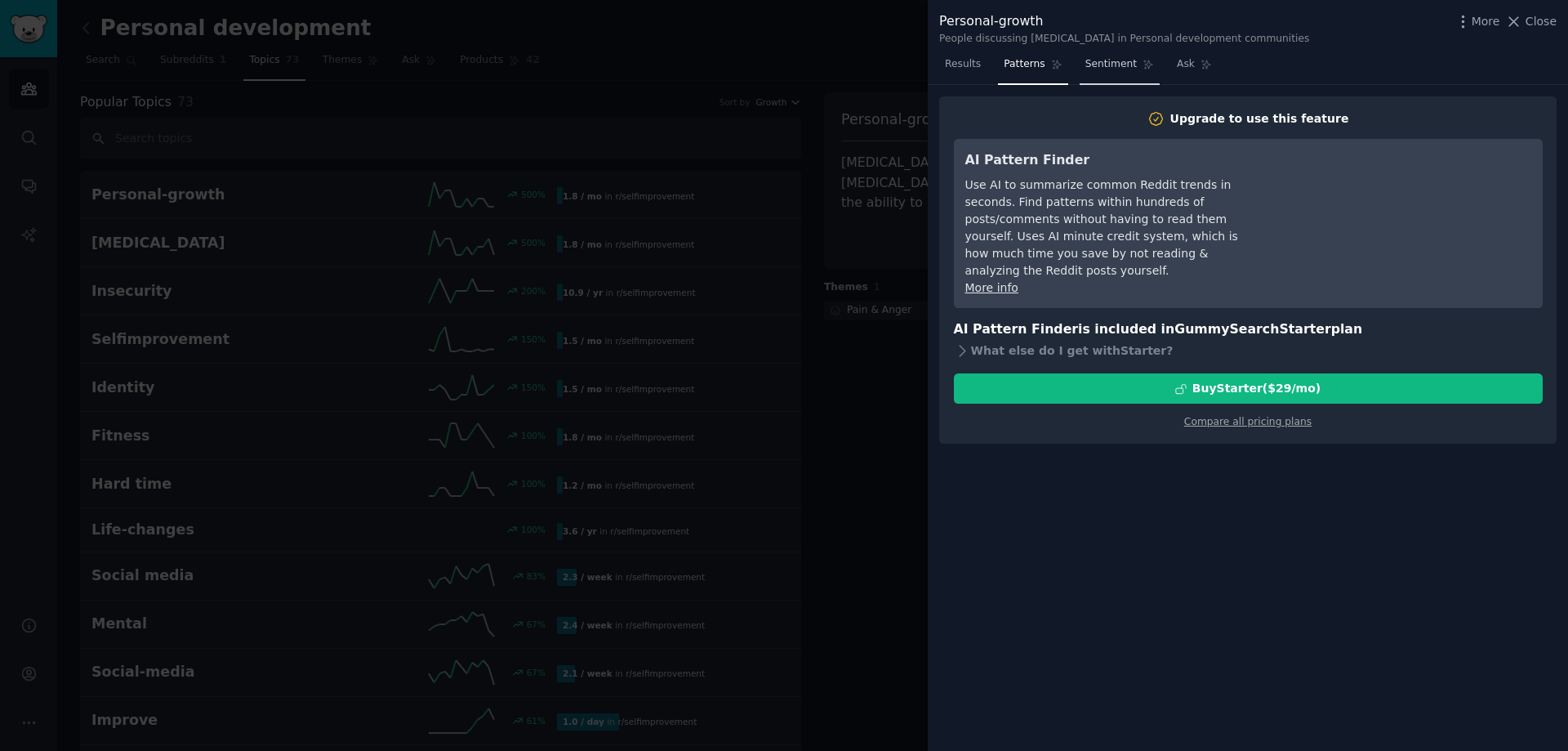
click at [1101, 67] on span "Sentiment" at bounding box center [1111, 64] width 52 height 15
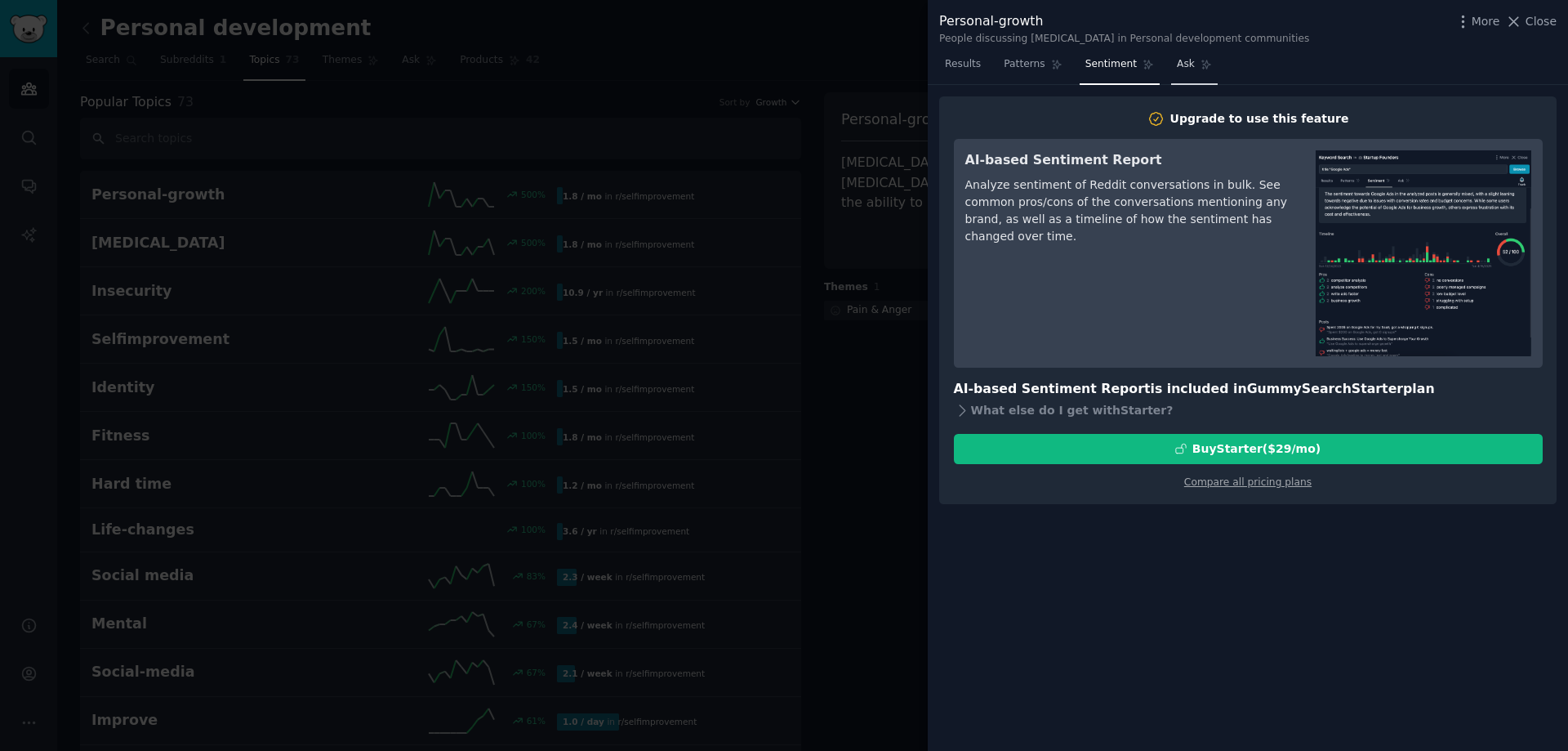
click at [1180, 70] on link "Ask" at bounding box center [1194, 69] width 46 height 34
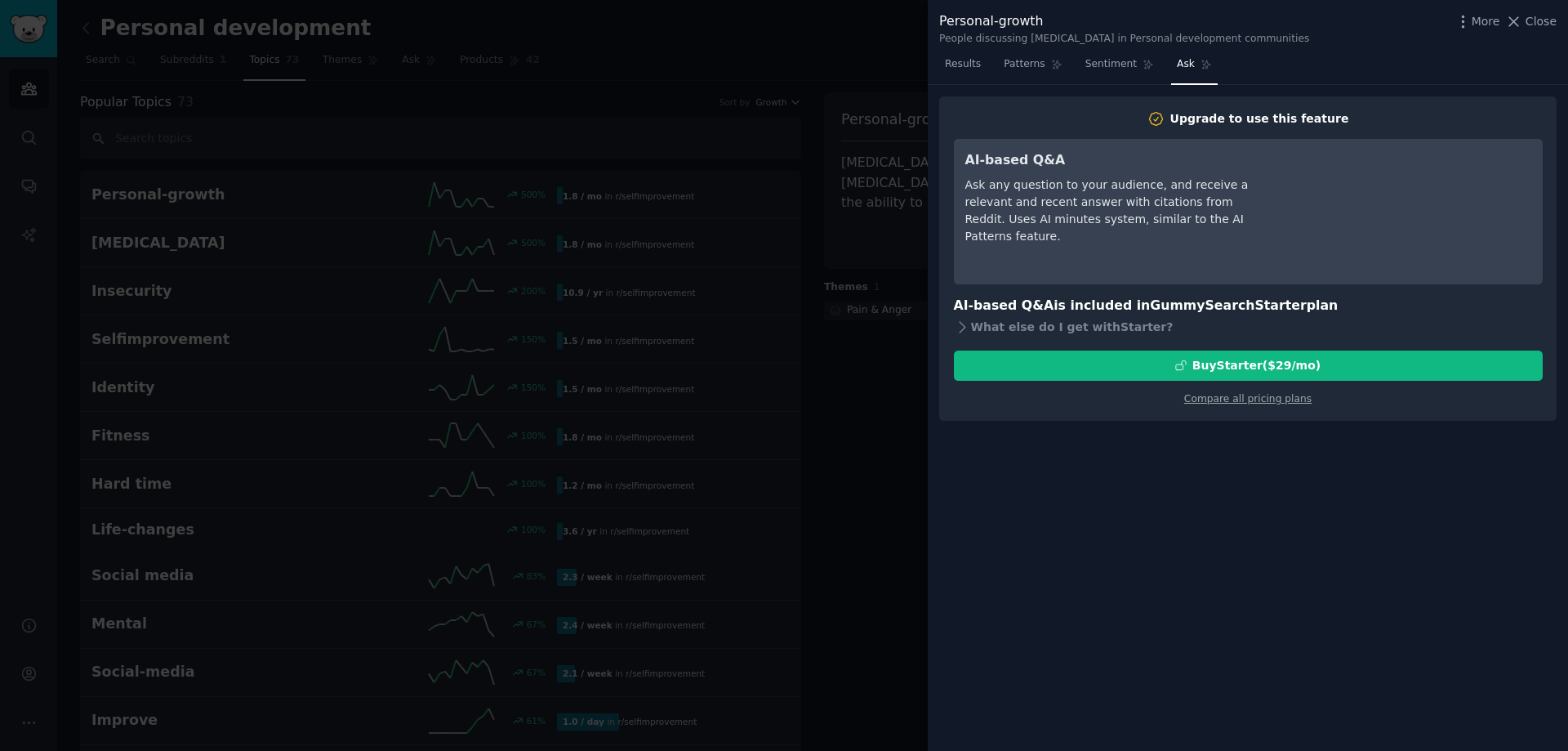
click at [608, 40] on div at bounding box center [784, 375] width 1568 height 751
